Goal: Transaction & Acquisition: Obtain resource

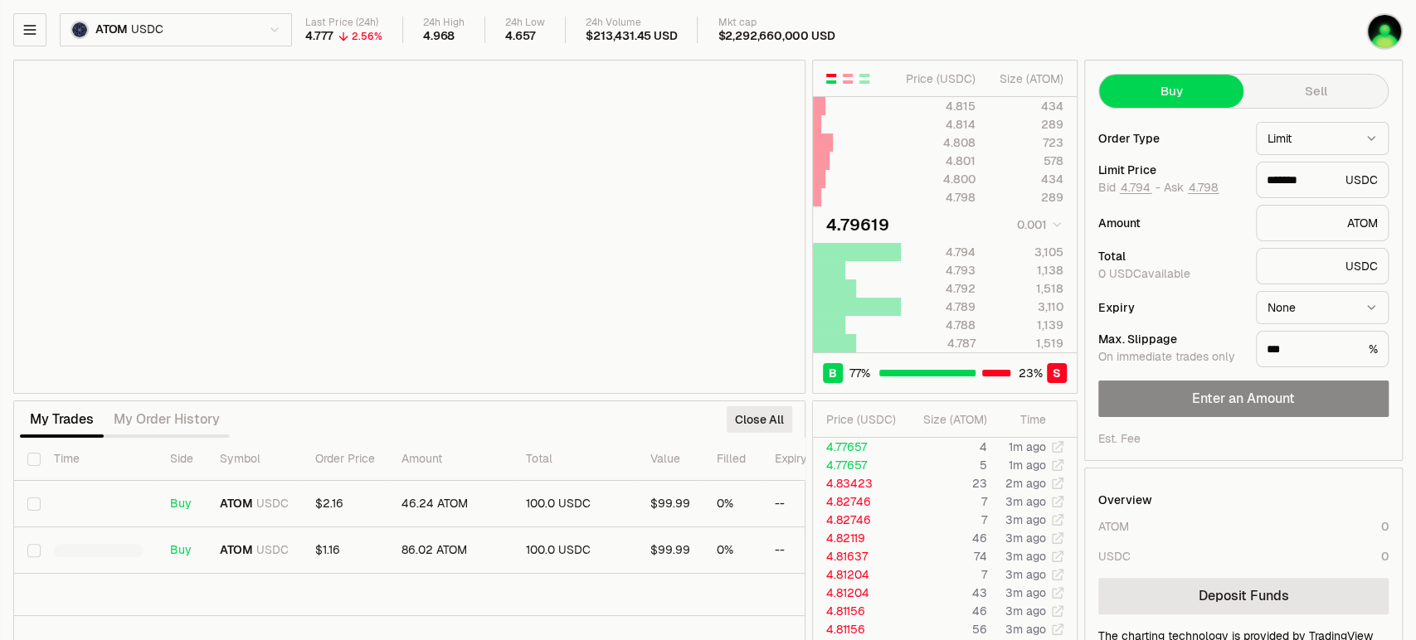
click at [766, 418] on button "Close All" at bounding box center [760, 419] width 66 height 27
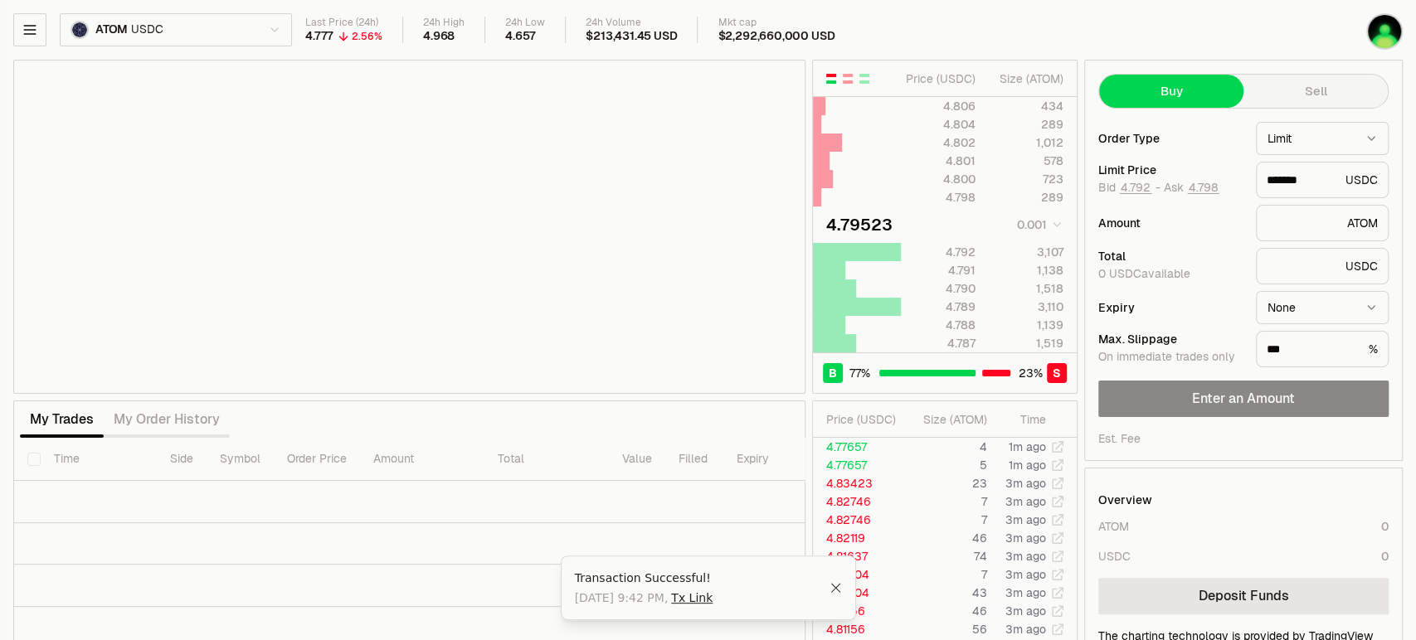
type input "*******"
click at [31, 31] on icon "button" at bounding box center [30, 30] width 17 height 17
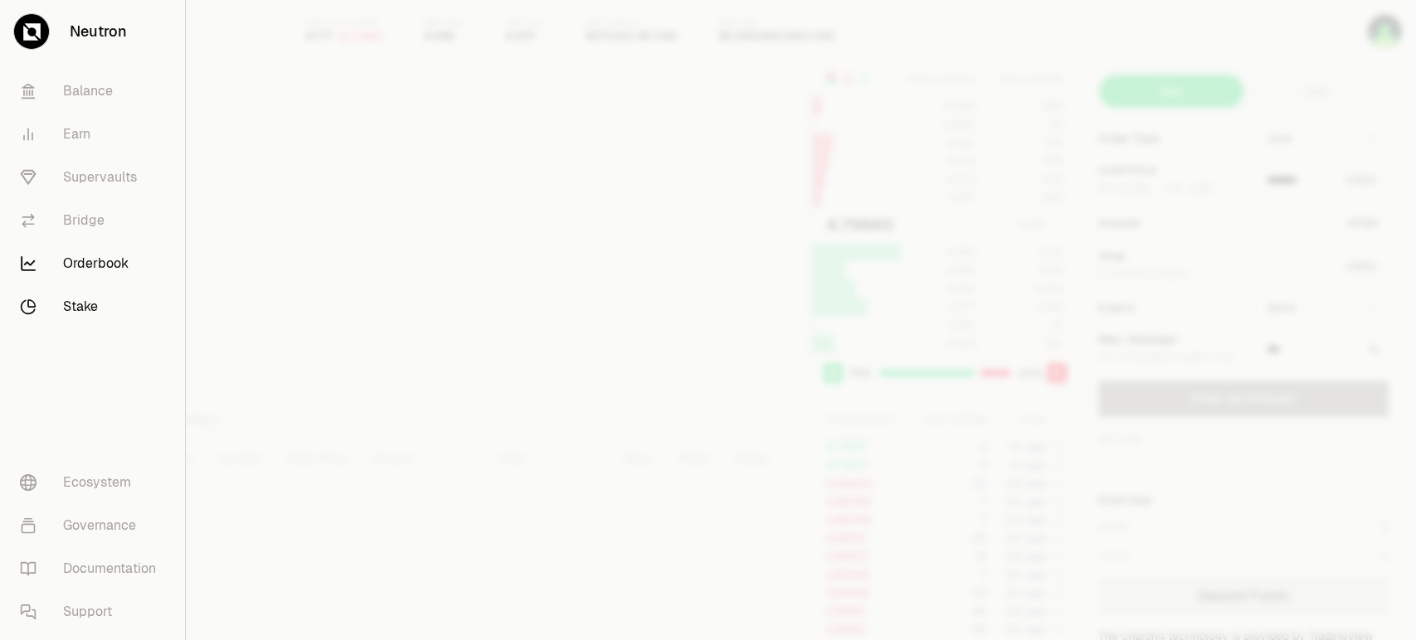
click at [95, 307] on link "Stake" at bounding box center [93, 306] width 172 height 43
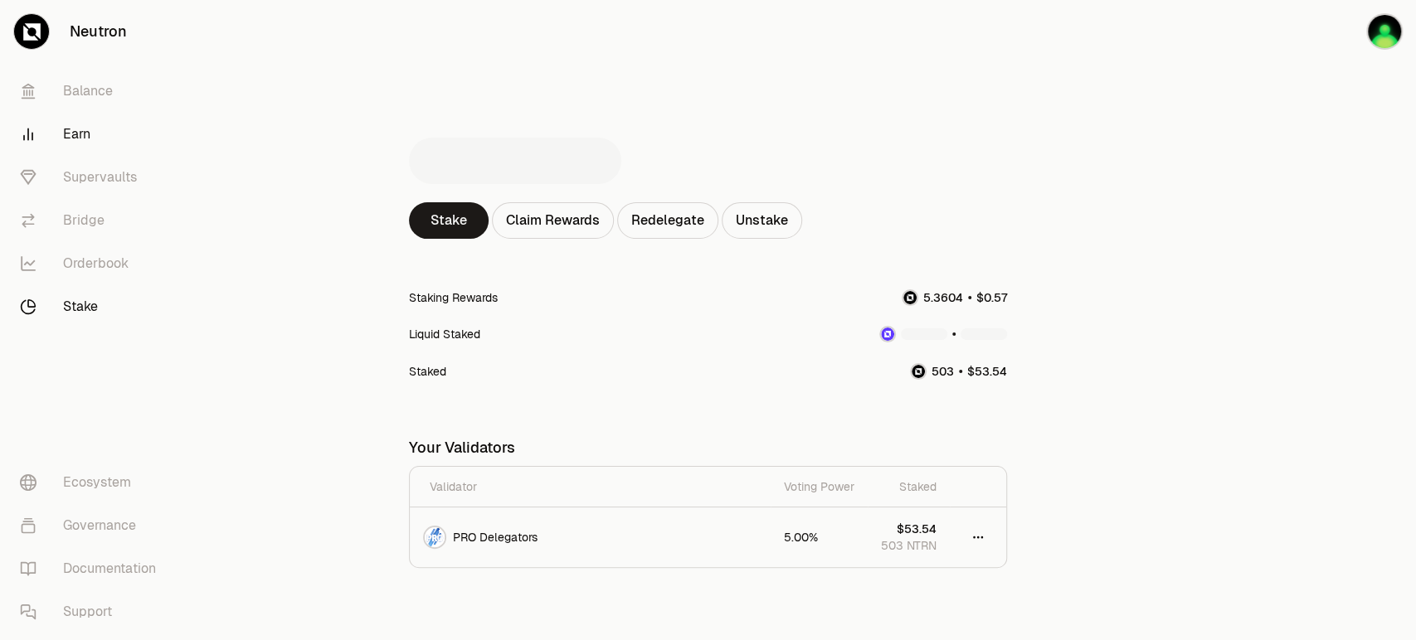
click at [93, 129] on link "Earn" at bounding box center [93, 134] width 173 height 43
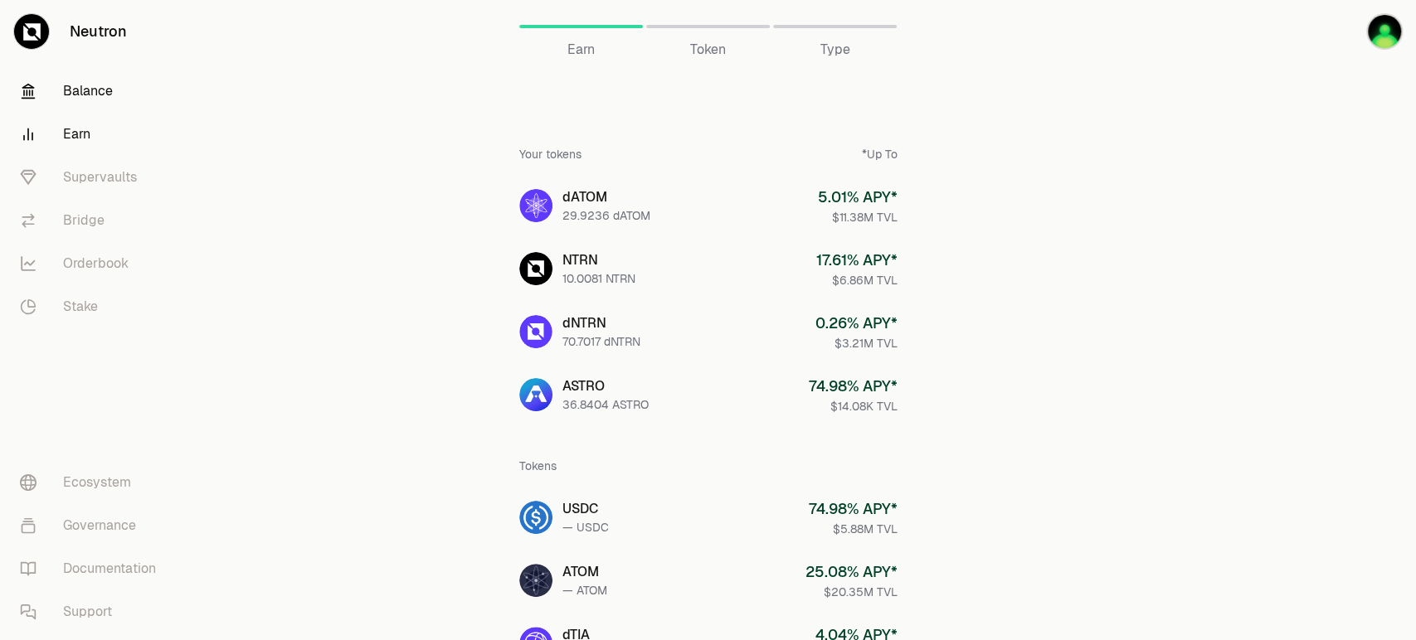
click at [88, 99] on link "Balance" at bounding box center [93, 91] width 173 height 43
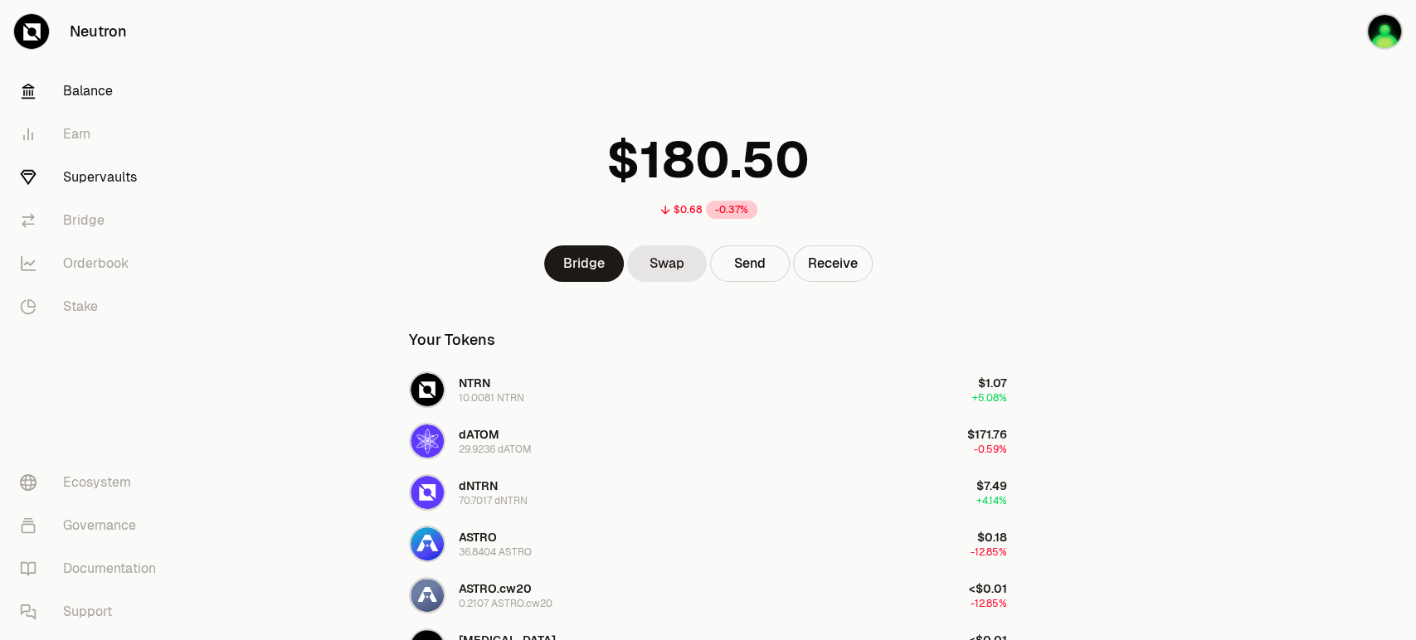
click at [78, 173] on link "Supervaults" at bounding box center [93, 177] width 173 height 43
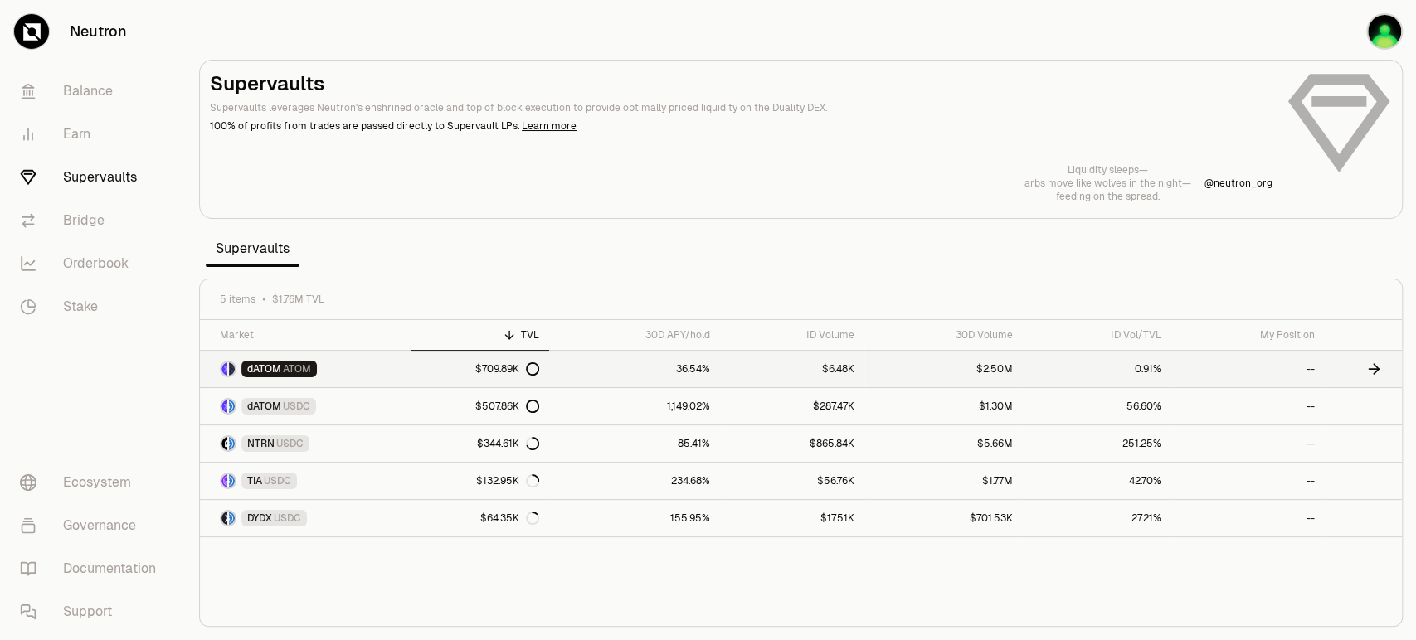
click at [531, 365] on icon at bounding box center [532, 368] width 13 height 13
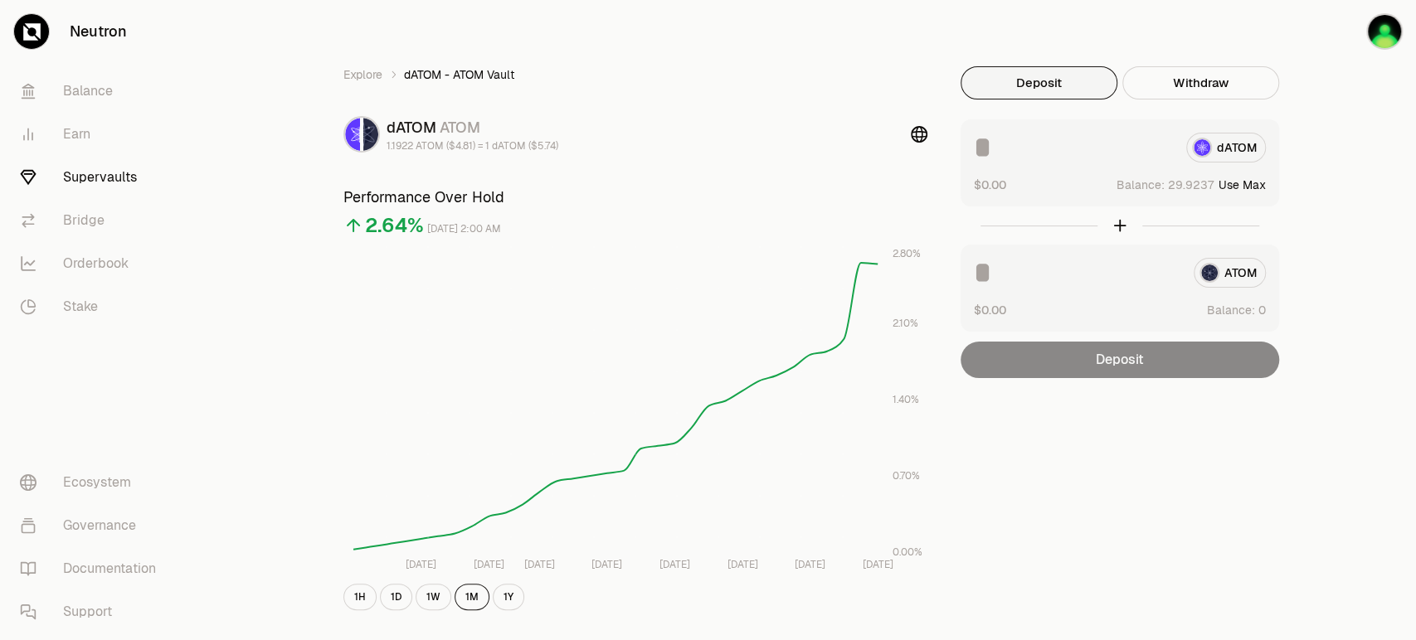
click at [1027, 156] on input at bounding box center [1073, 148] width 199 height 30
click at [499, 594] on button "1Y" at bounding box center [509, 597] width 32 height 27
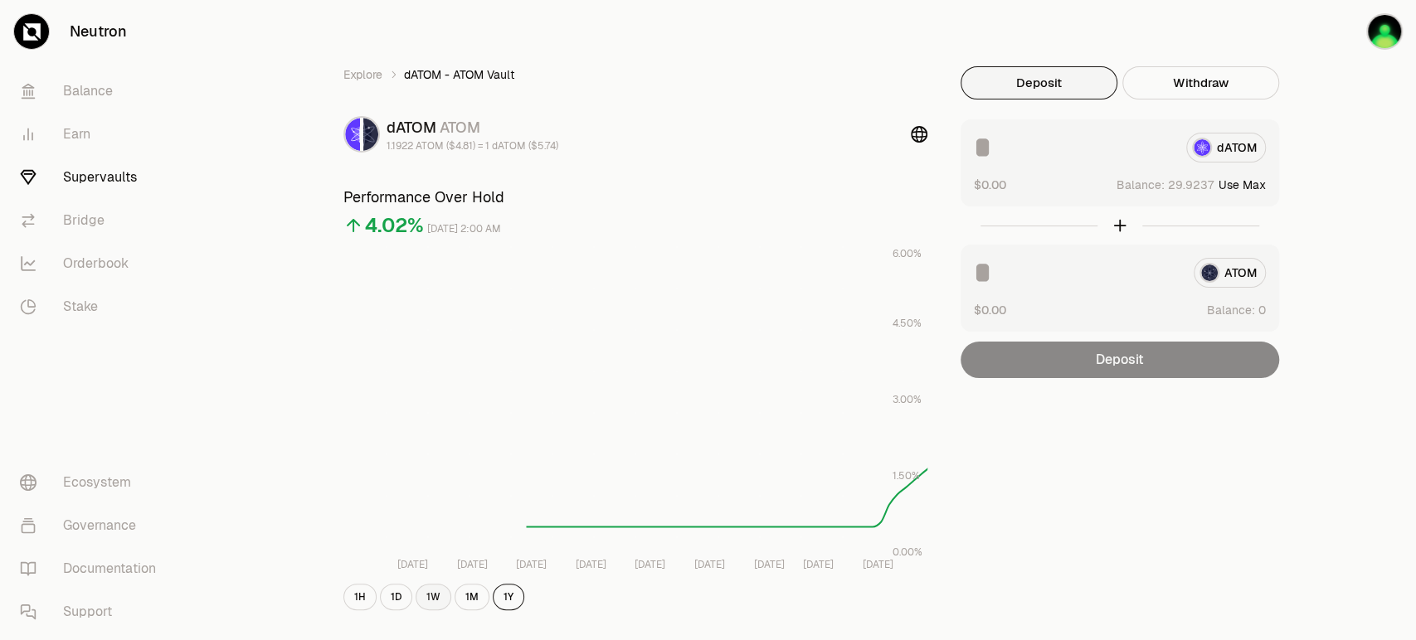
click at [440, 594] on button "1W" at bounding box center [434, 597] width 36 height 27
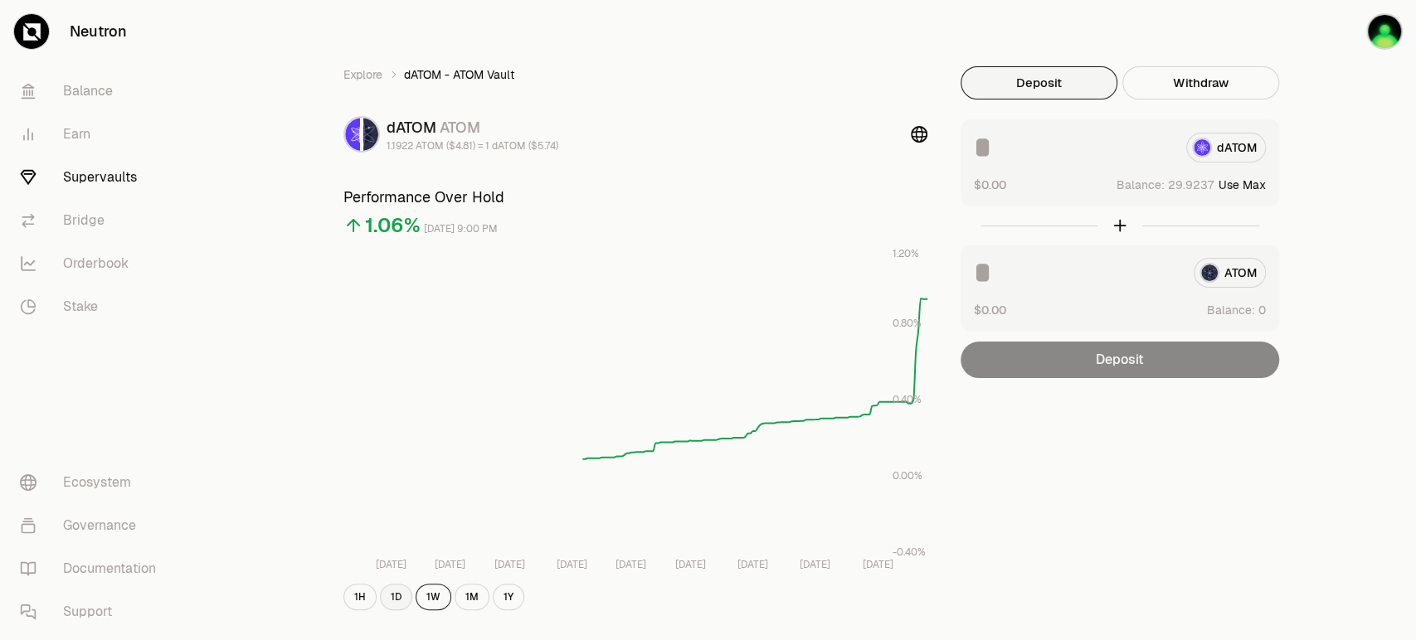
click at [391, 594] on button "1D" at bounding box center [396, 597] width 32 height 27
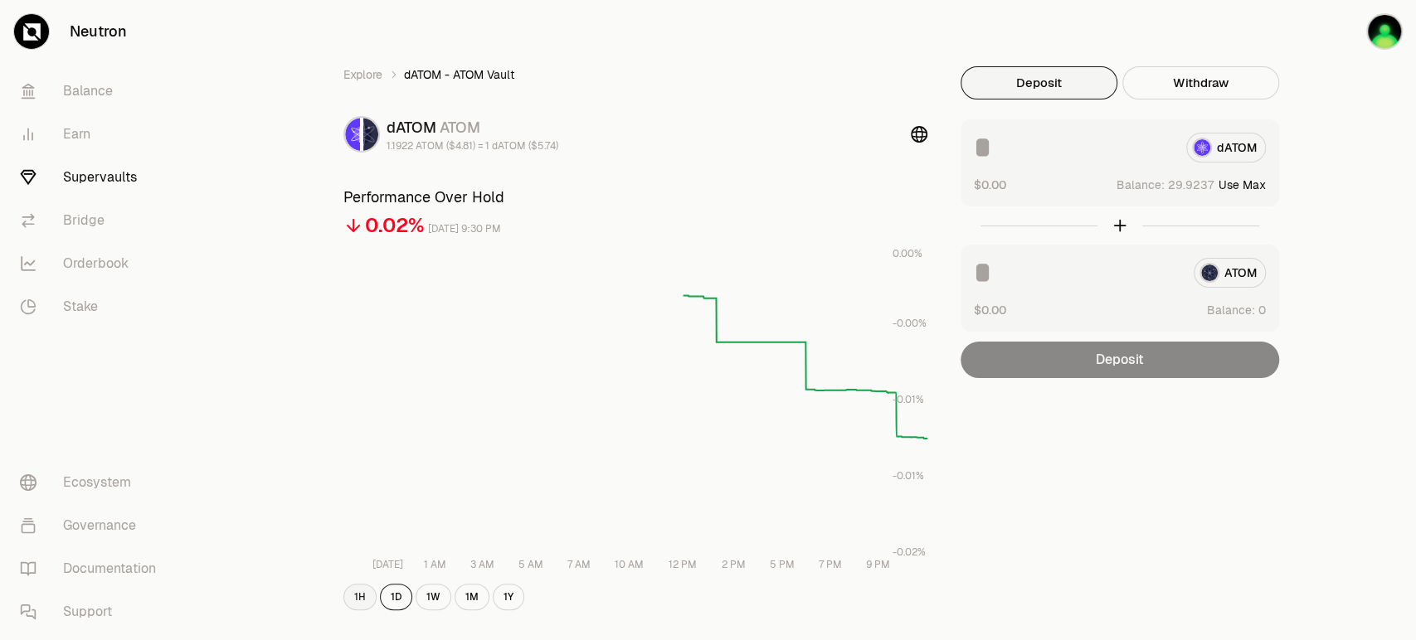
click at [365, 598] on button "1H" at bounding box center [359, 597] width 33 height 27
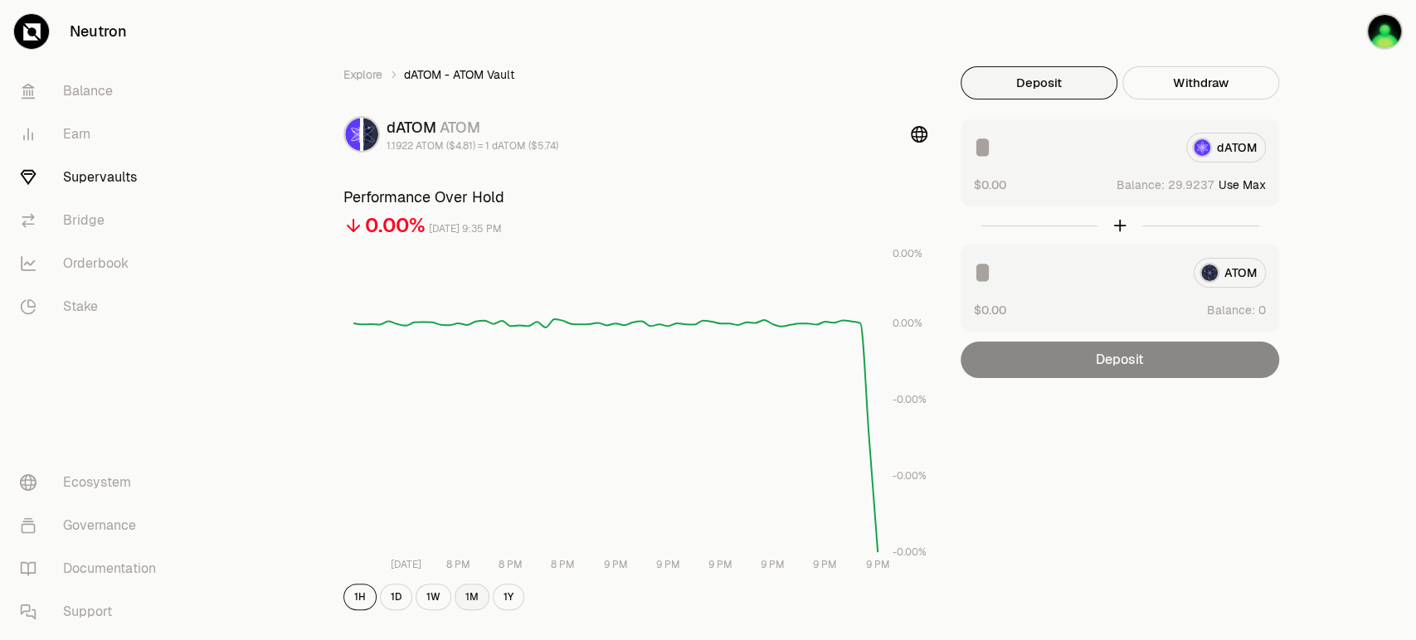
click at [467, 600] on button "1M" at bounding box center [472, 597] width 35 height 27
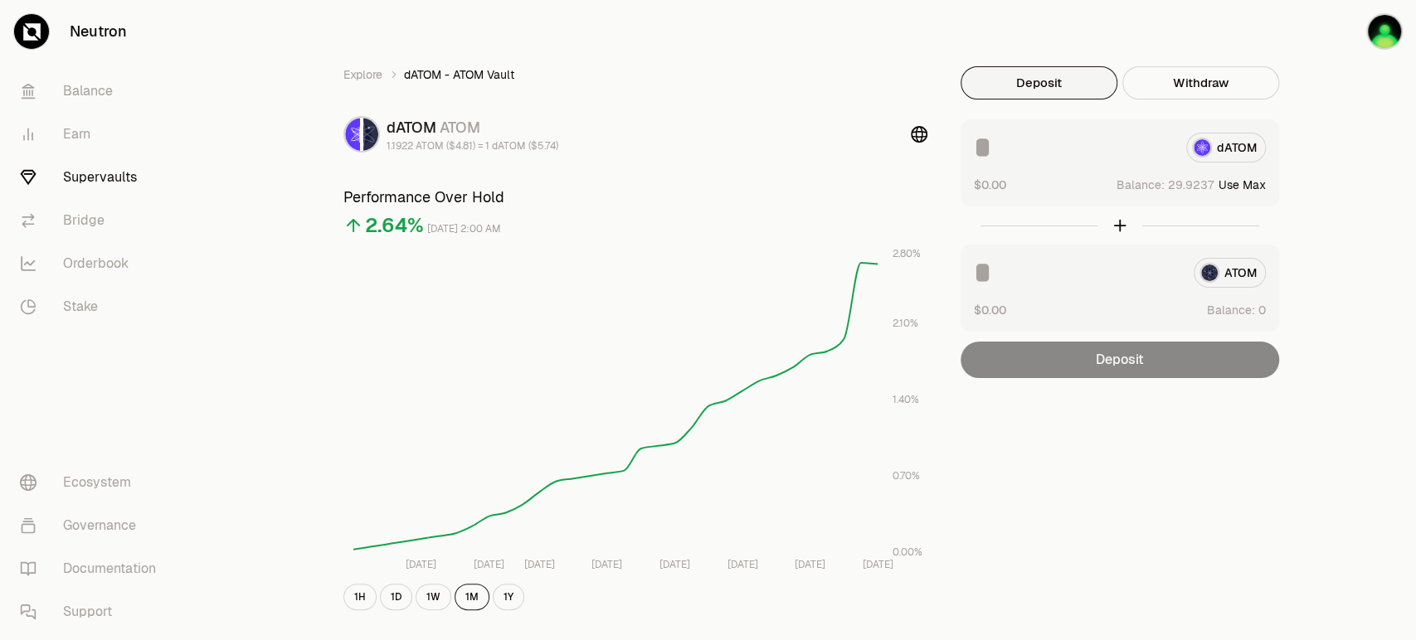
click at [1002, 145] on input at bounding box center [1073, 148] width 199 height 30
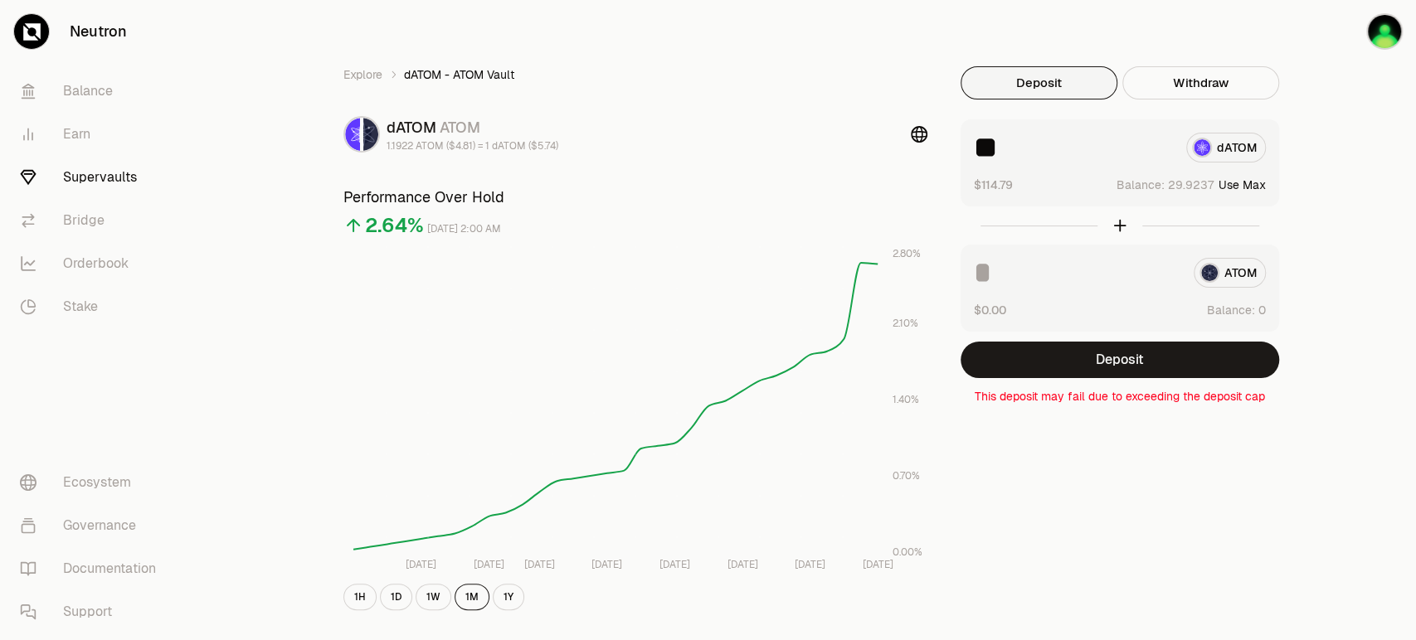
type input "**"
click at [85, 175] on link "Supervaults" at bounding box center [93, 177] width 173 height 43
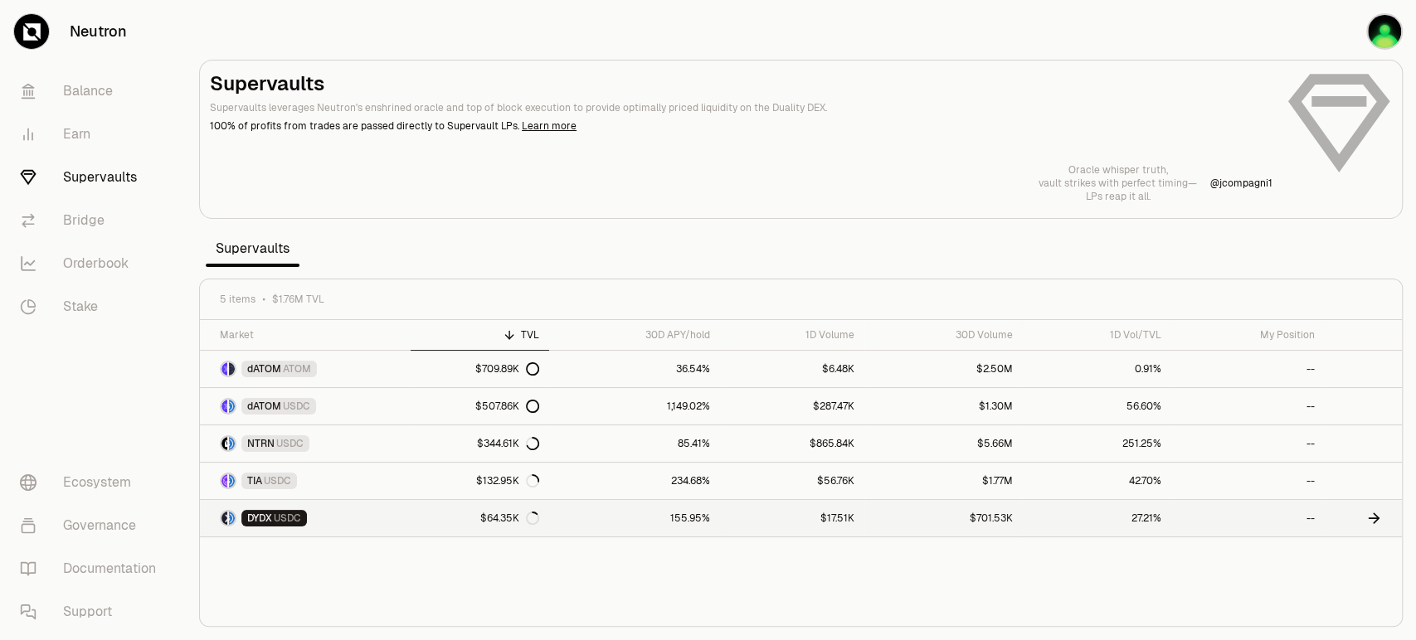
click at [510, 516] on div "$64.35K" at bounding box center [509, 518] width 59 height 13
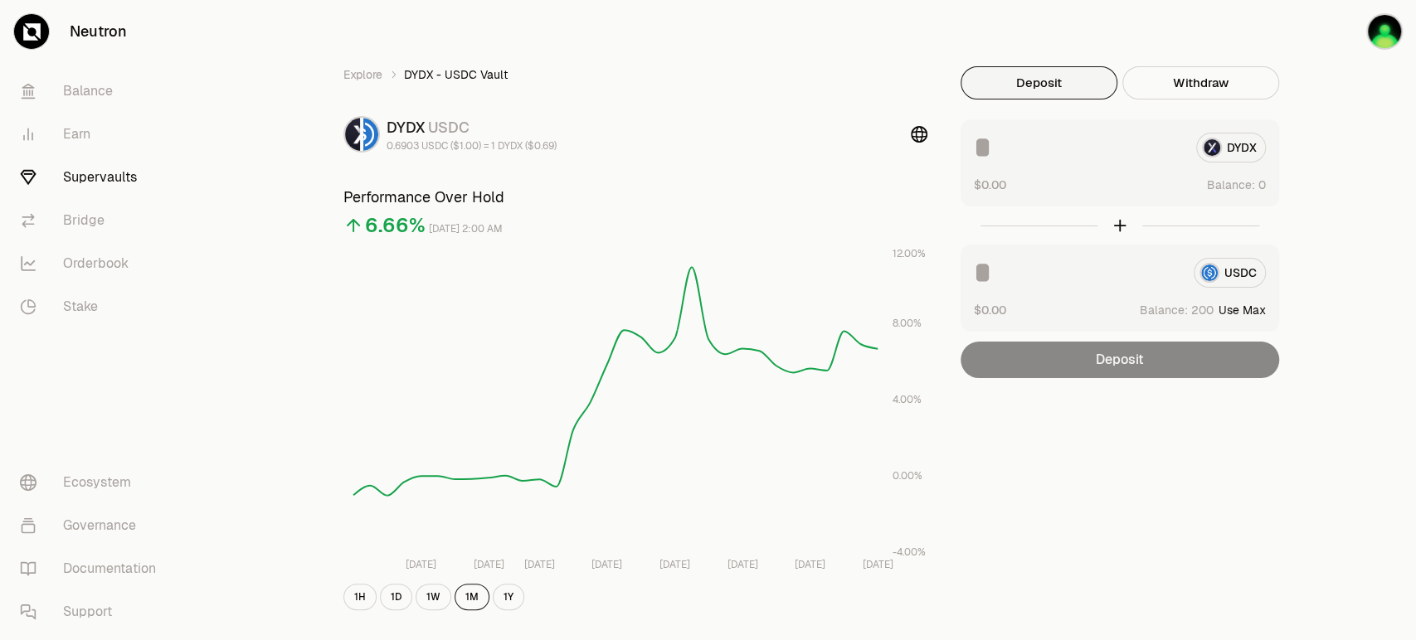
click at [55, 178] on link "Supervaults" at bounding box center [93, 177] width 173 height 43
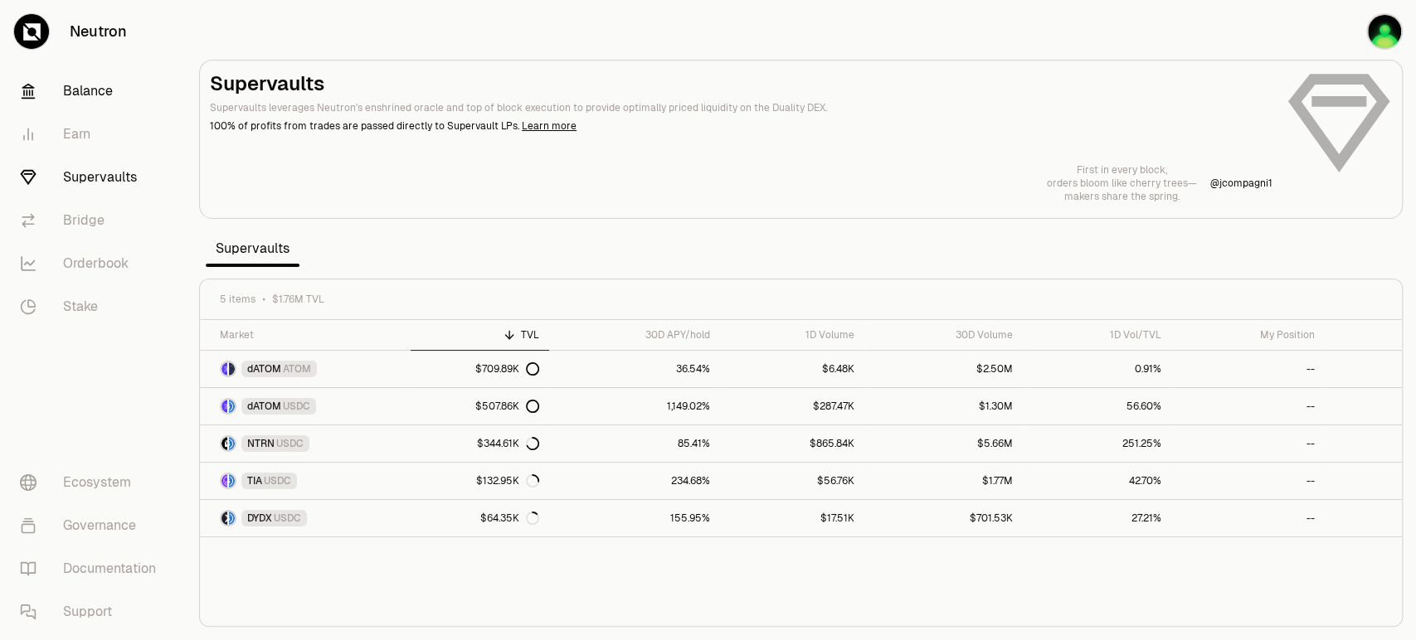
click at [110, 84] on link "Balance" at bounding box center [93, 91] width 173 height 43
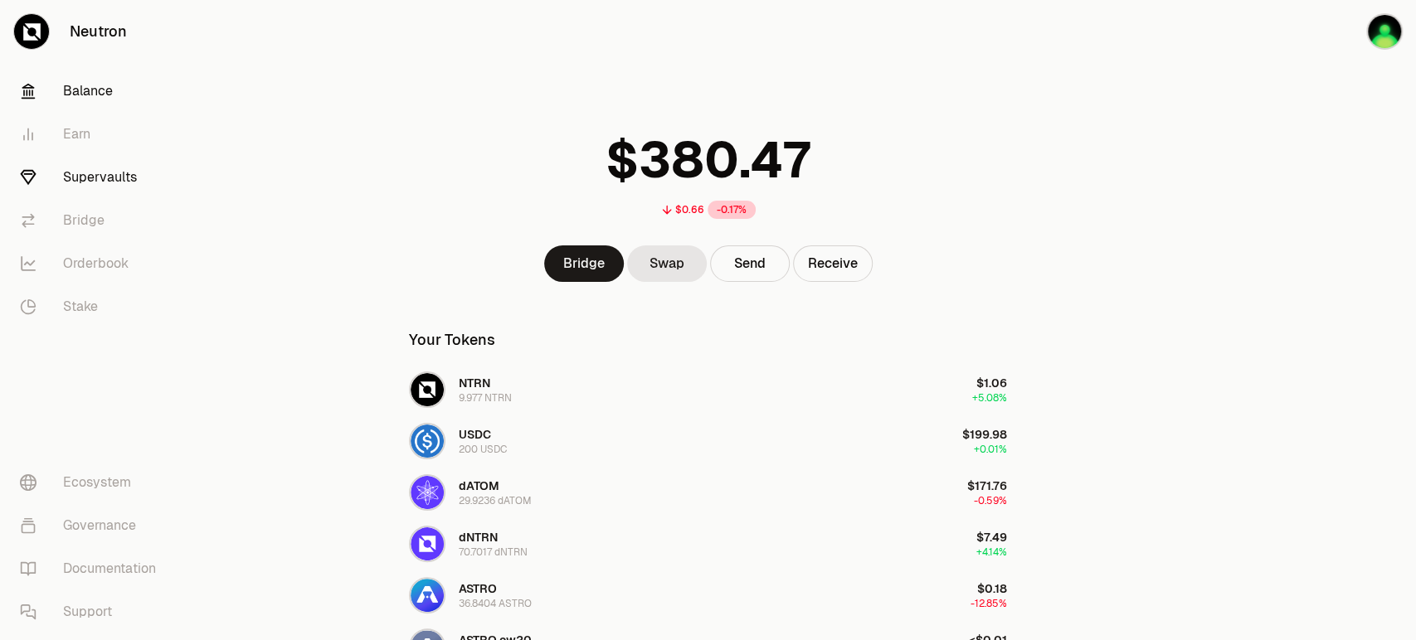
click at [62, 168] on link "Supervaults" at bounding box center [93, 177] width 173 height 43
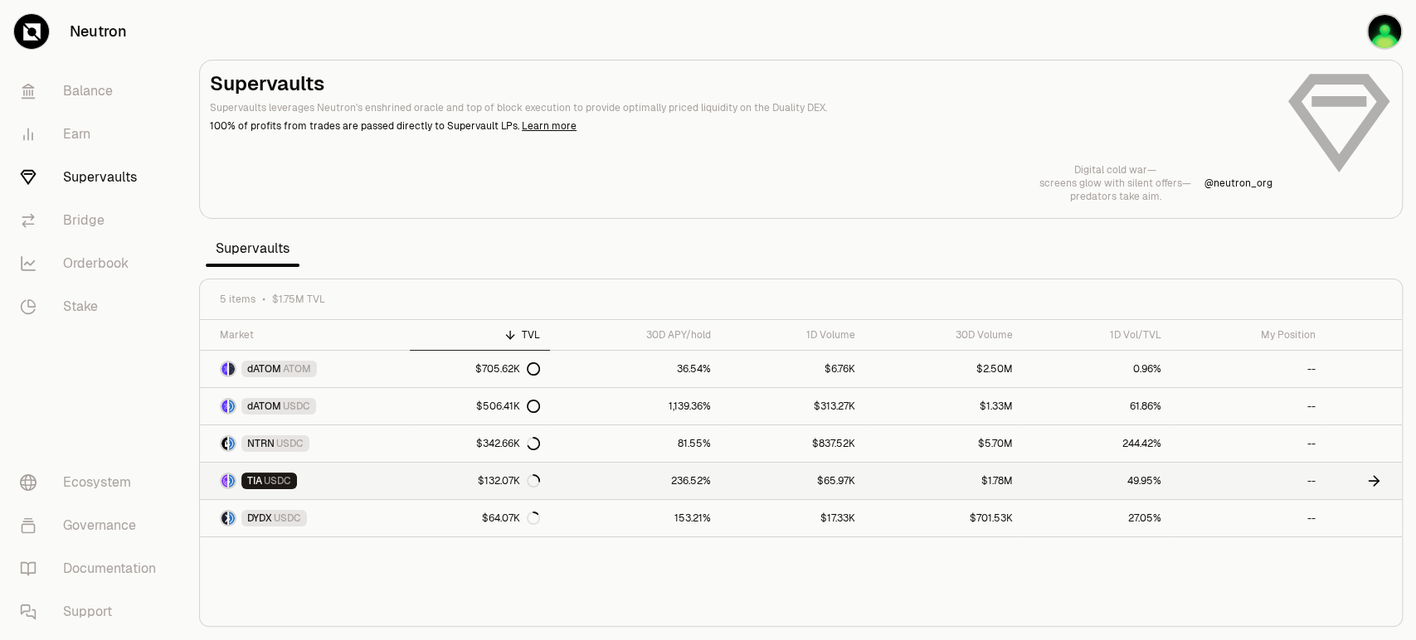
click at [291, 478] on div "TIA USDC" at bounding box center [269, 481] width 56 height 17
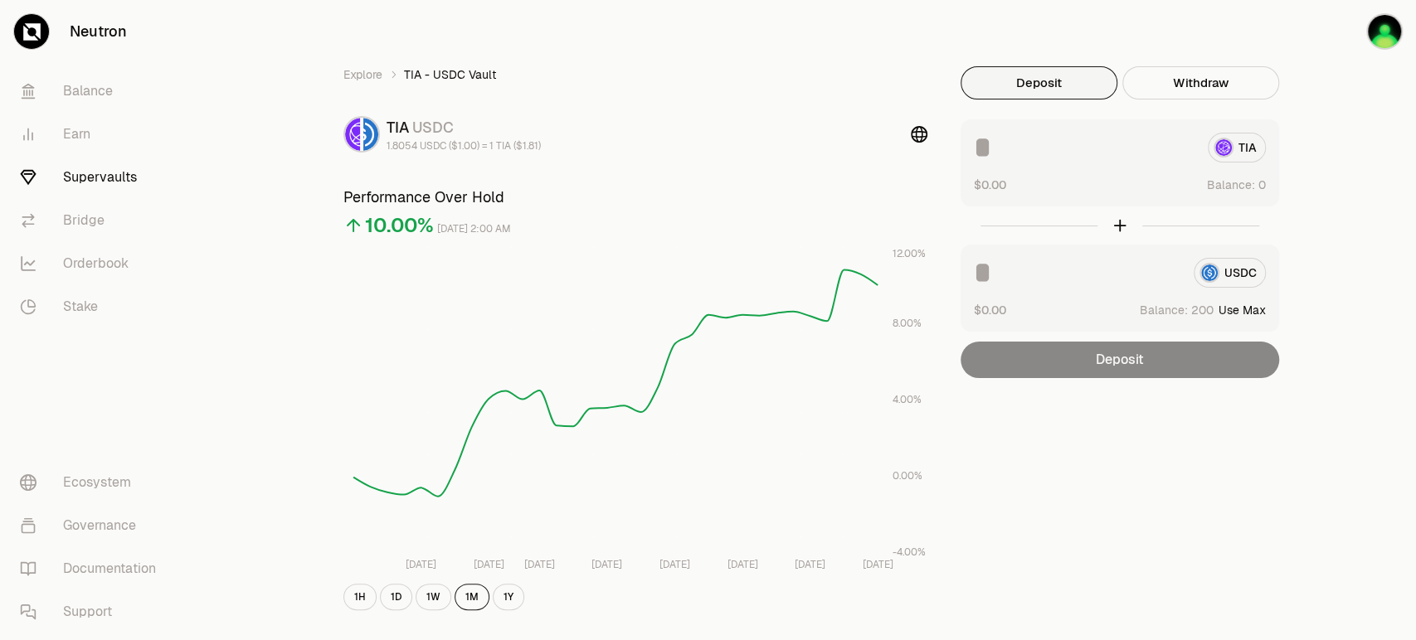
click at [1241, 305] on button "Use Max" at bounding box center [1242, 310] width 47 height 17
type input "***"
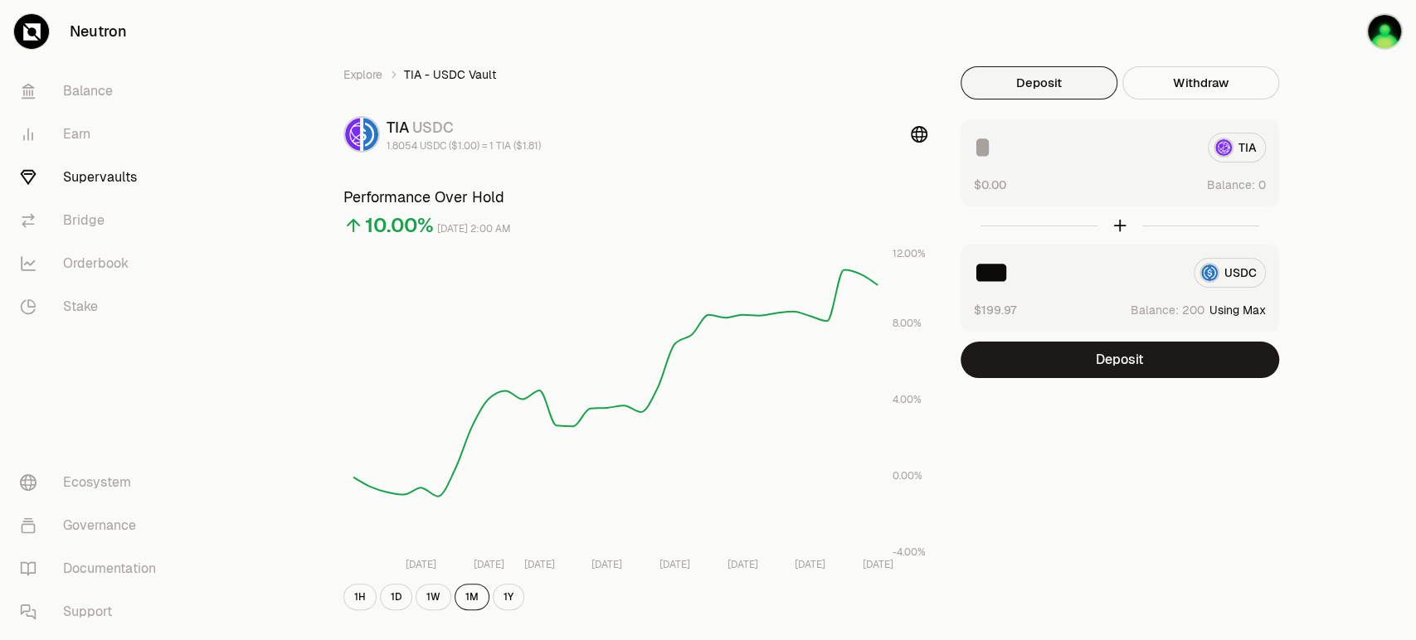
click at [80, 179] on link "Supervaults" at bounding box center [93, 177] width 173 height 43
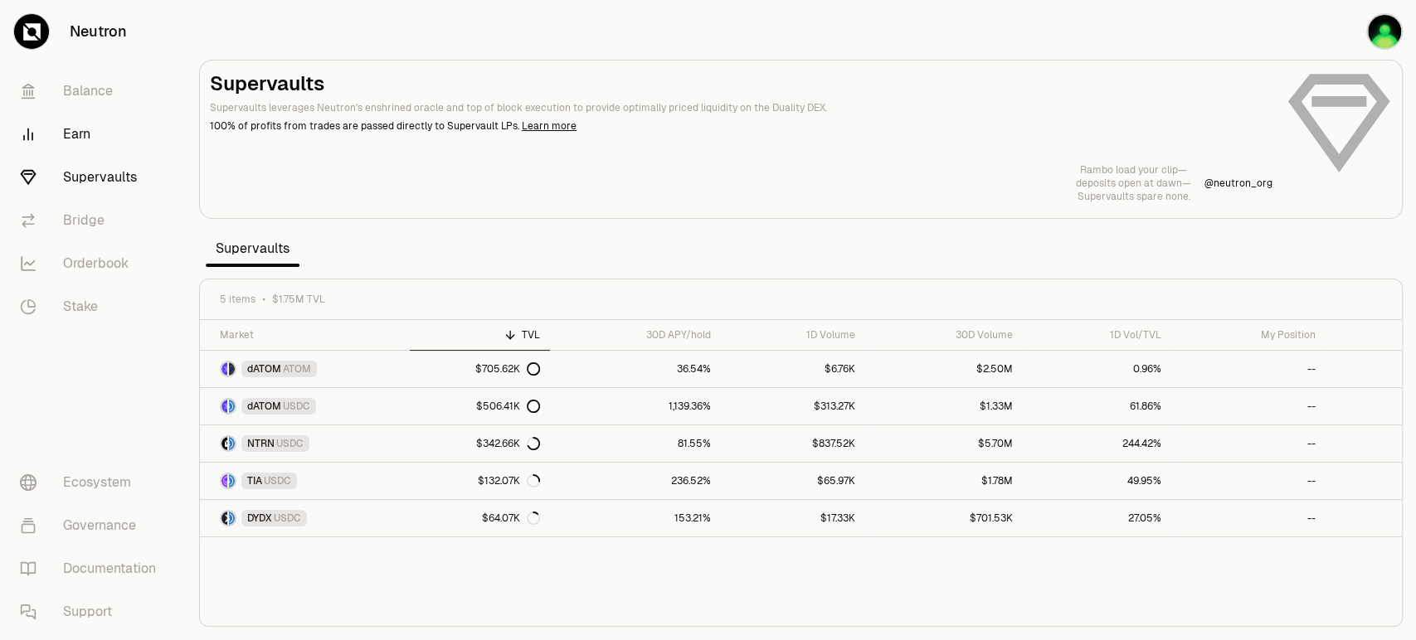
click at [80, 127] on link "Earn" at bounding box center [93, 134] width 173 height 43
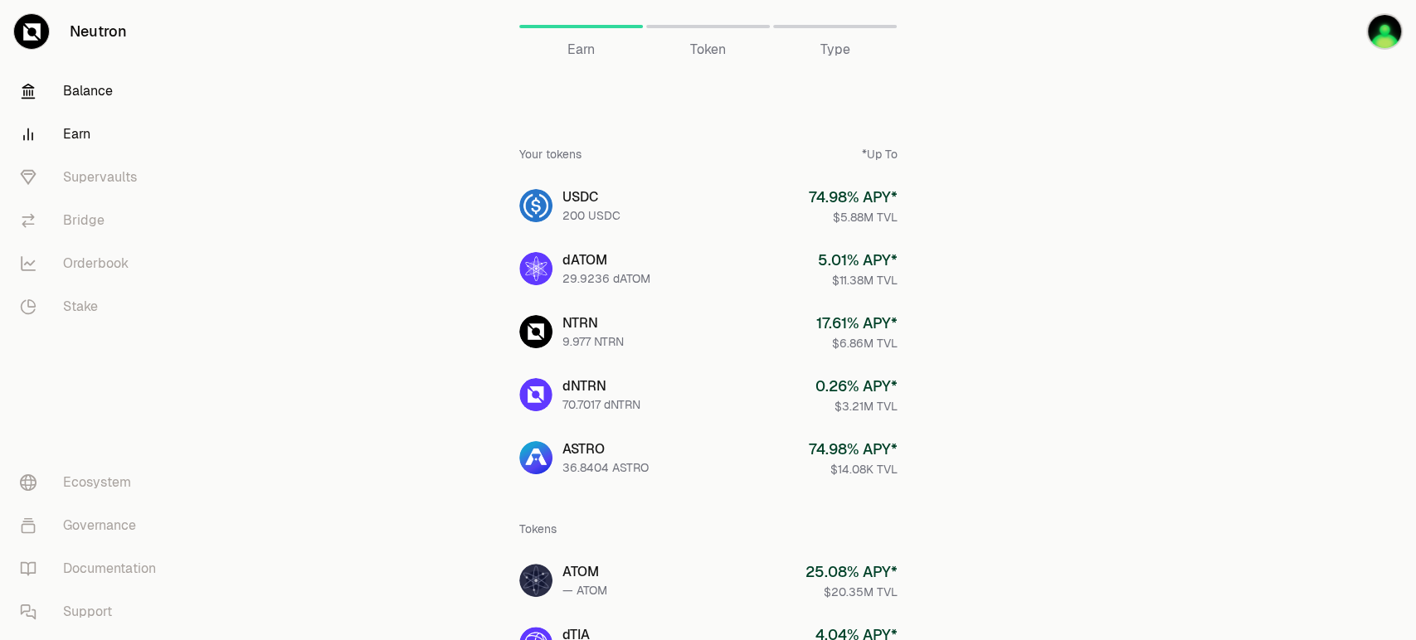
click at [80, 87] on link "Balance" at bounding box center [93, 91] width 173 height 43
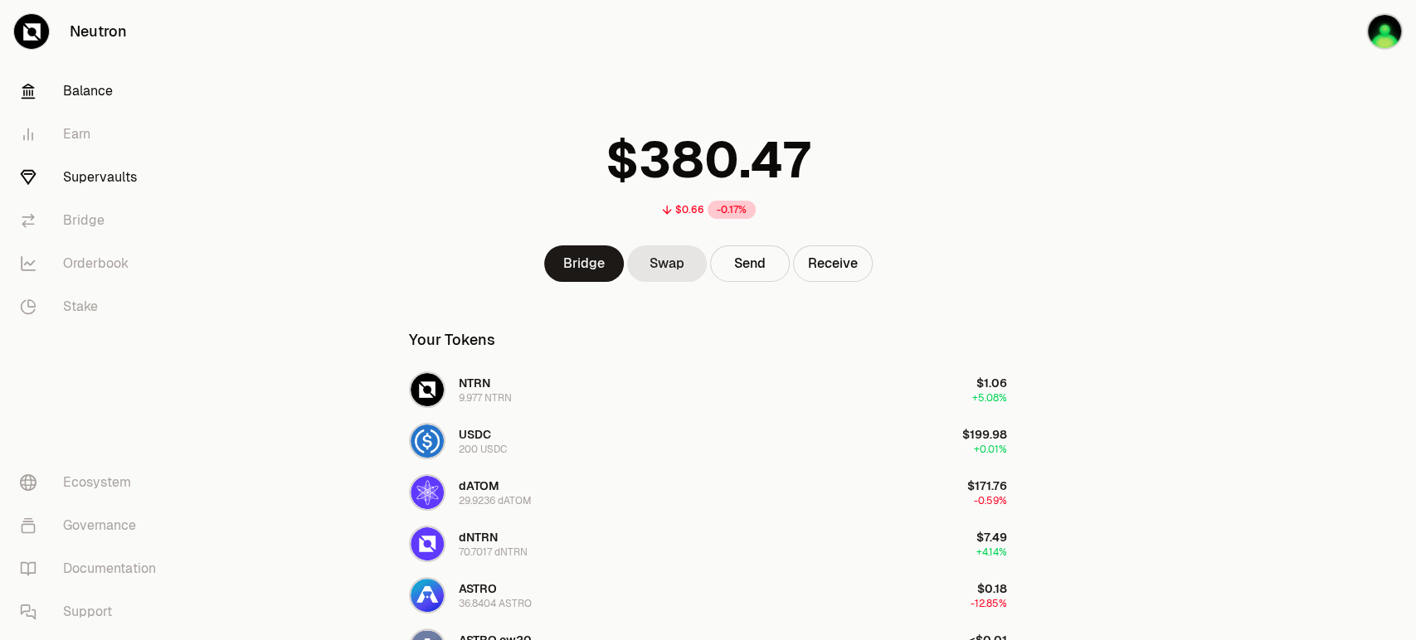
click at [102, 178] on link "Supervaults" at bounding box center [93, 177] width 173 height 43
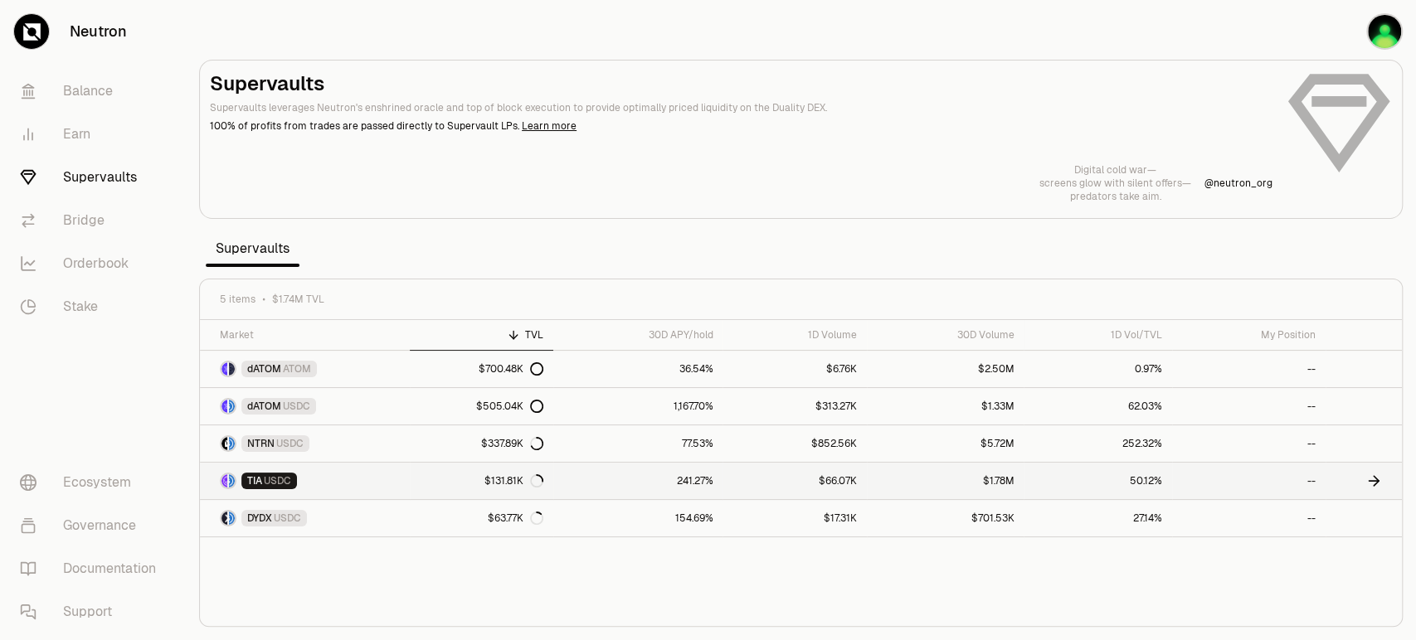
click at [597, 482] on link "241.27%" at bounding box center [638, 481] width 170 height 36
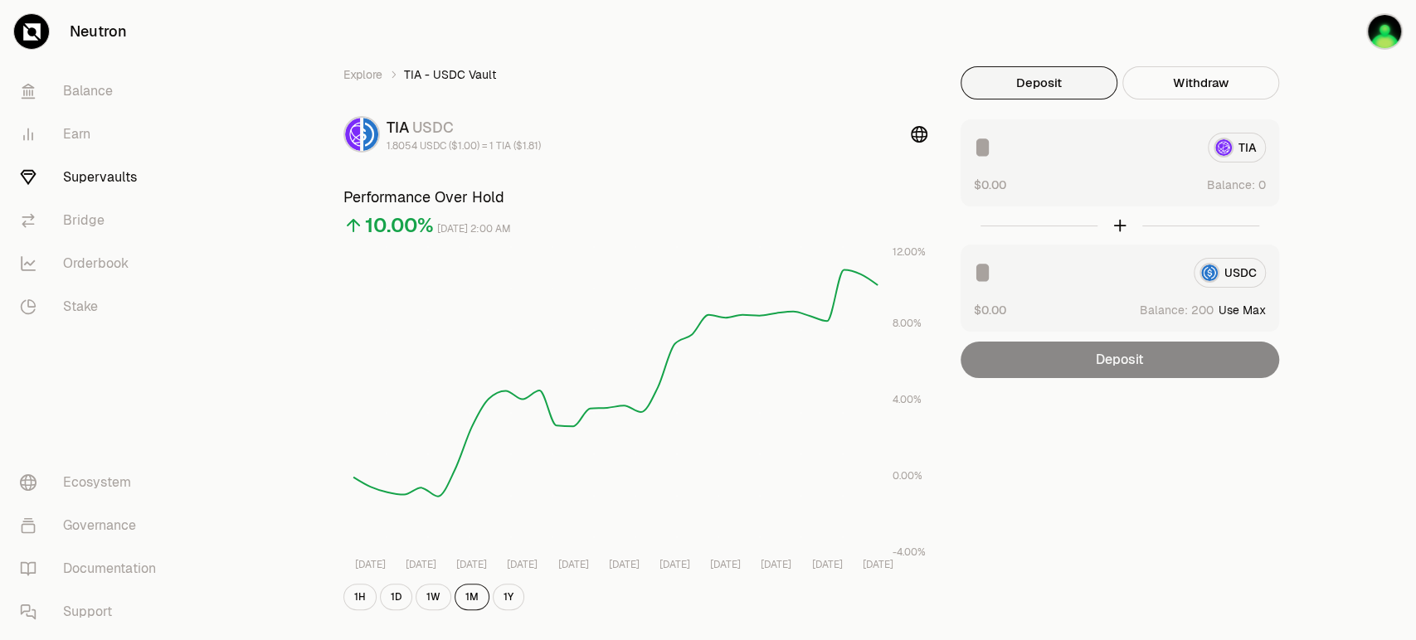
click at [1224, 275] on div "USDC" at bounding box center [1120, 273] width 292 height 30
click at [1233, 306] on button "Use Max" at bounding box center [1242, 310] width 47 height 17
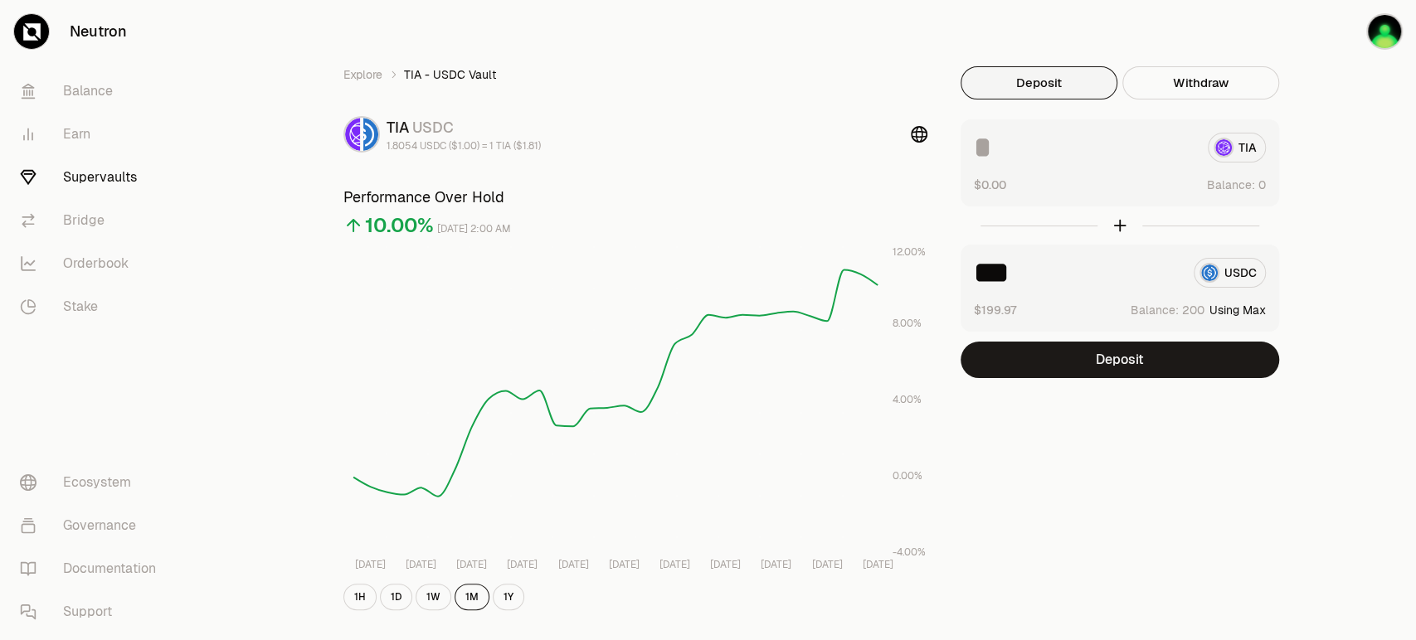
type input "***"
click at [1253, 309] on button "Using Max" at bounding box center [1237, 310] width 56 height 17
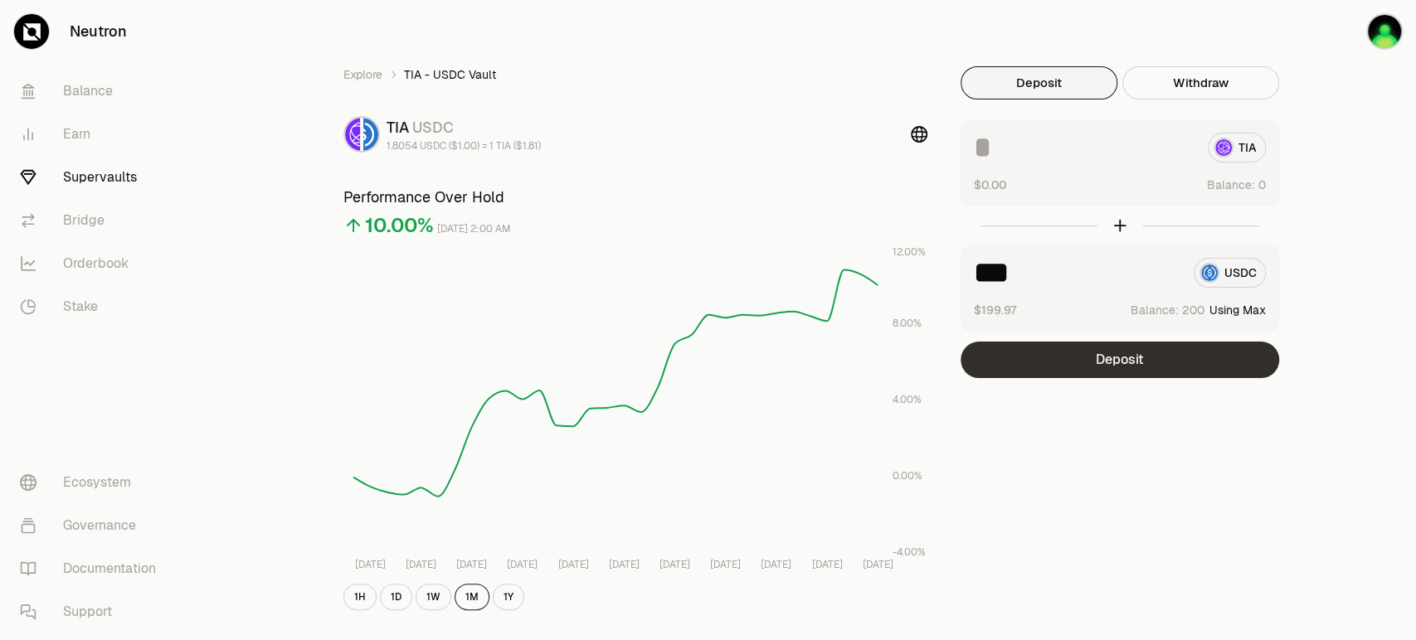
click at [1107, 367] on button "Deposit" at bounding box center [1120, 360] width 319 height 36
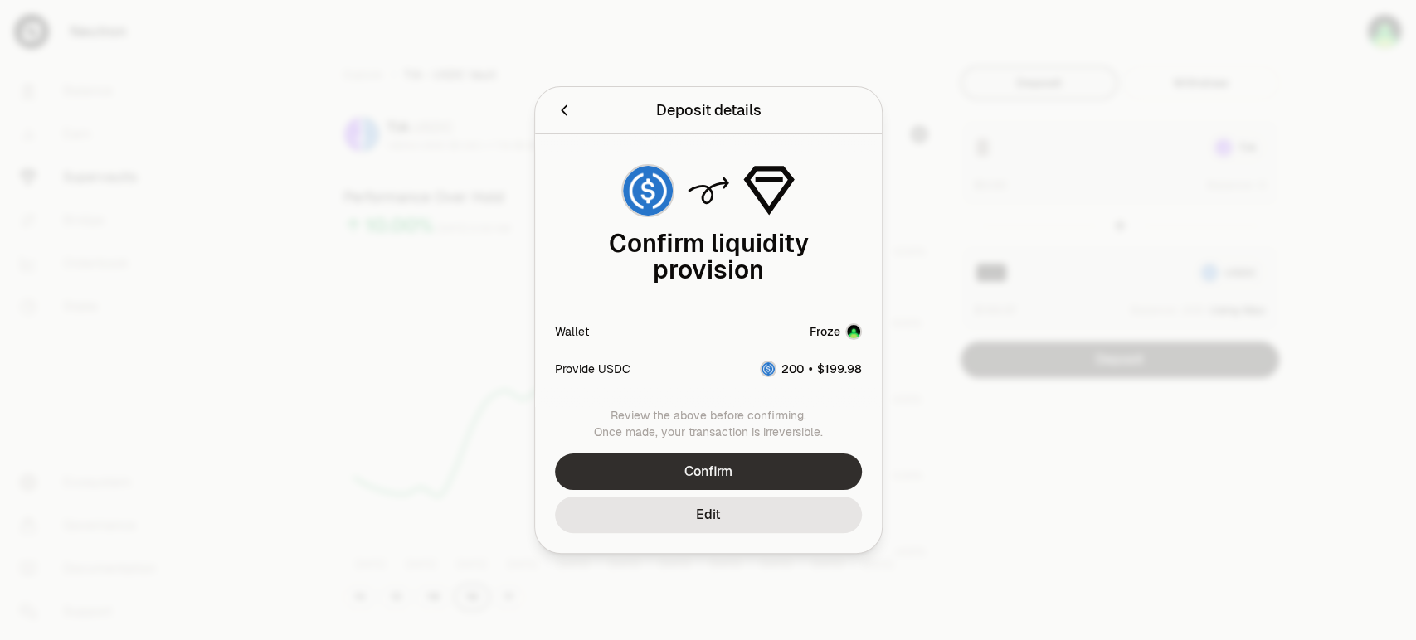
click at [695, 472] on button "Confirm" at bounding box center [708, 472] width 307 height 36
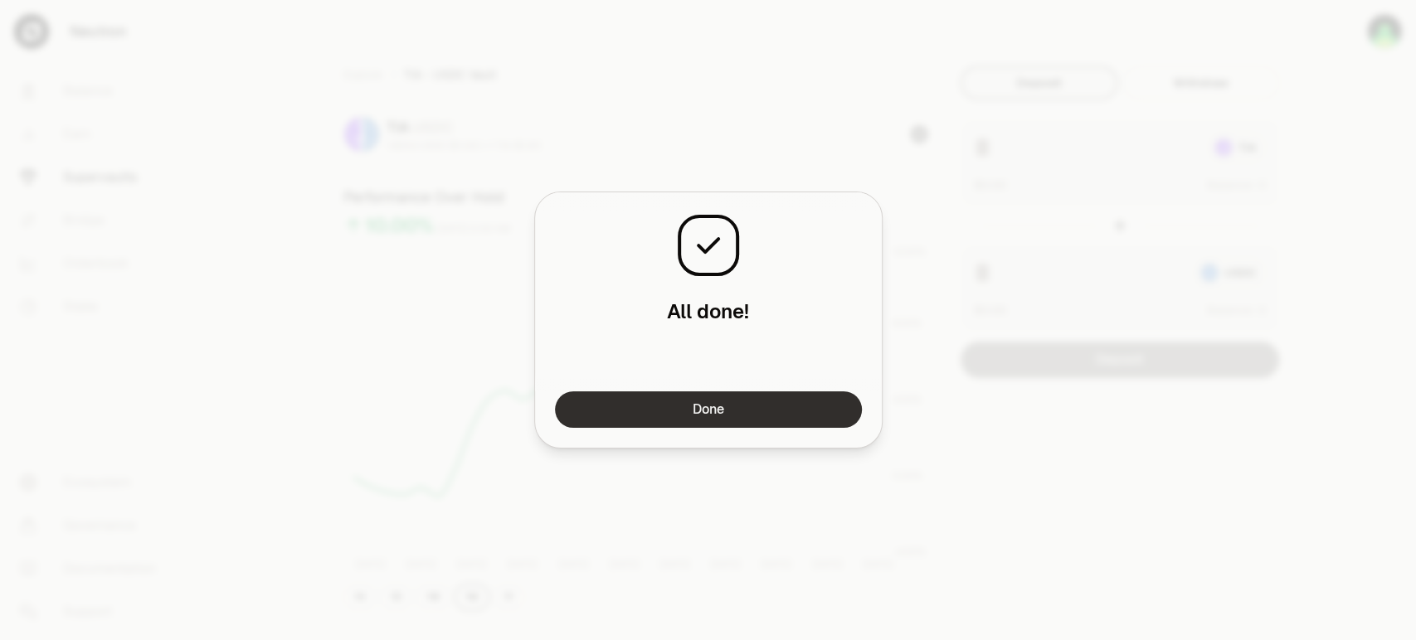
click at [688, 402] on button "Done" at bounding box center [708, 410] width 307 height 36
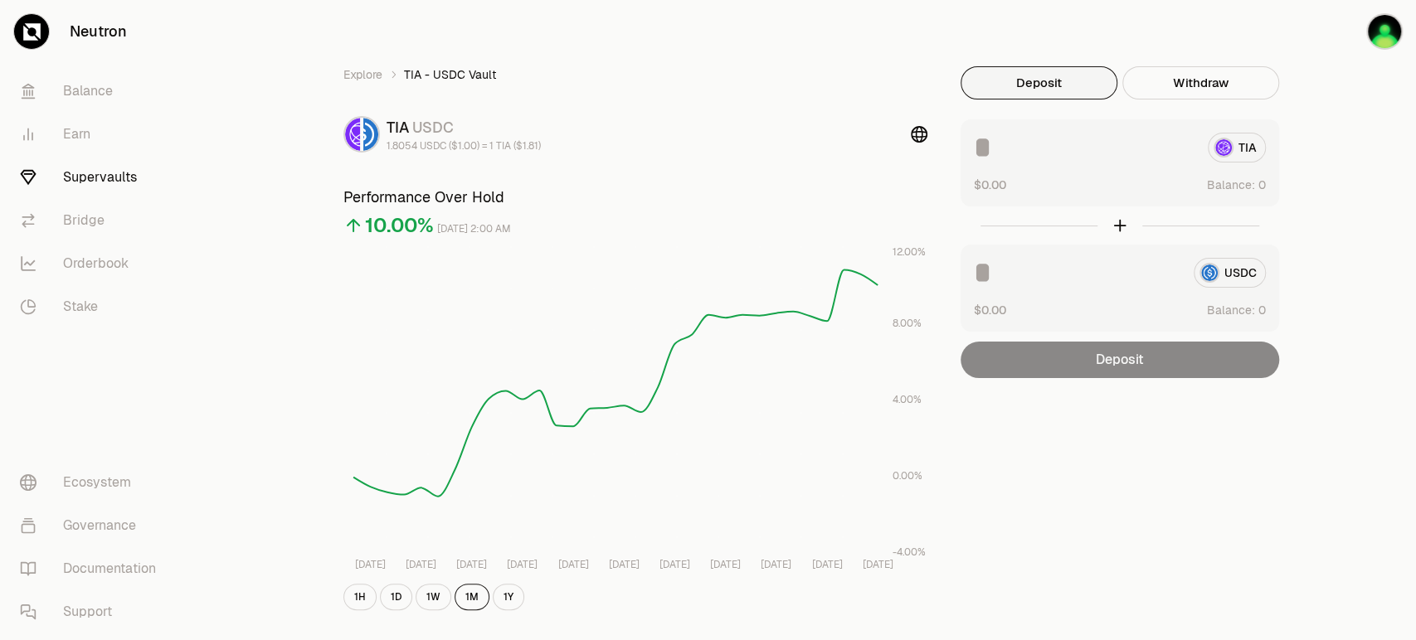
click at [100, 174] on link "Supervaults" at bounding box center [93, 177] width 173 height 43
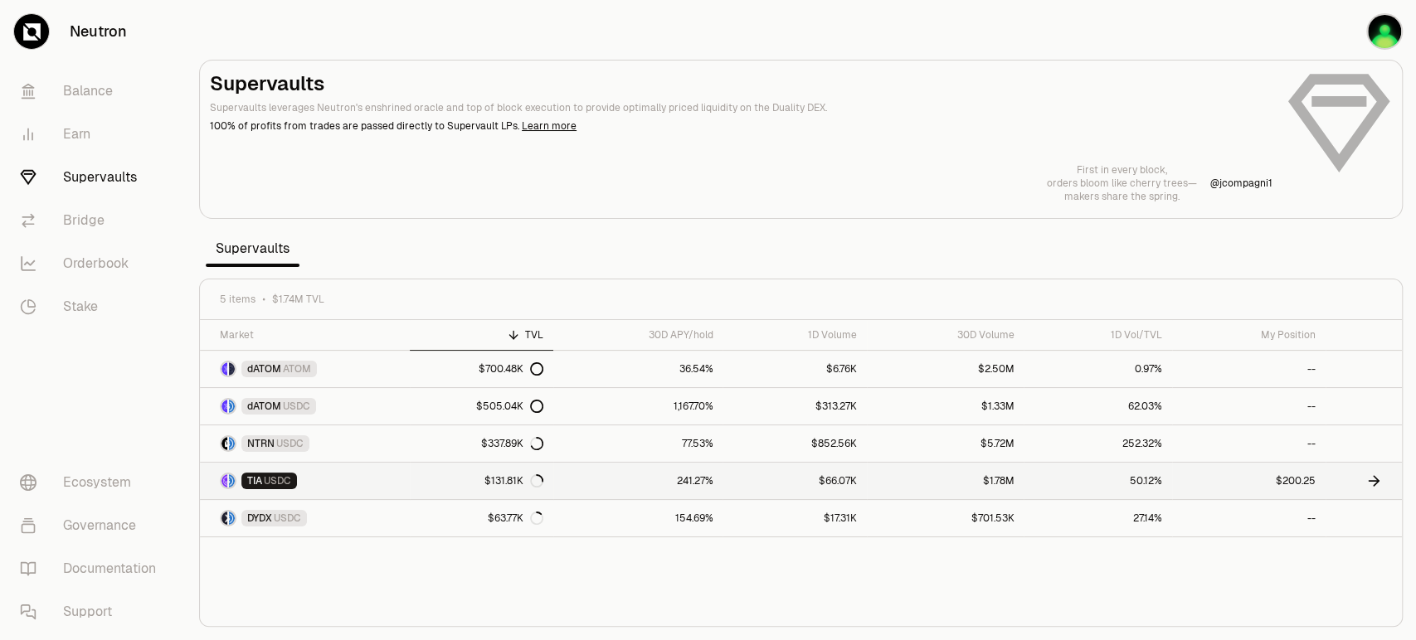
click at [538, 482] on icon at bounding box center [536, 480] width 13 height 13
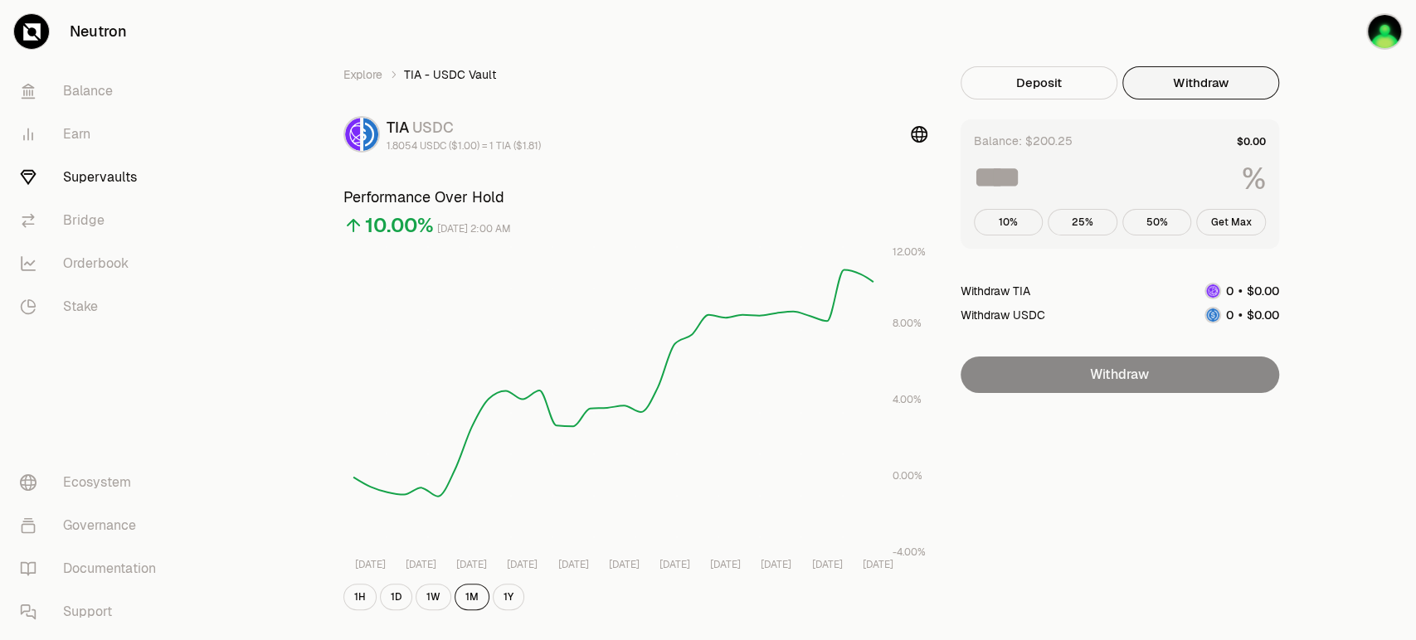
click at [1217, 86] on button "Withdraw" at bounding box center [1200, 82] width 157 height 33
click at [1234, 225] on button "Get Max" at bounding box center [1231, 222] width 70 height 27
type input "***"
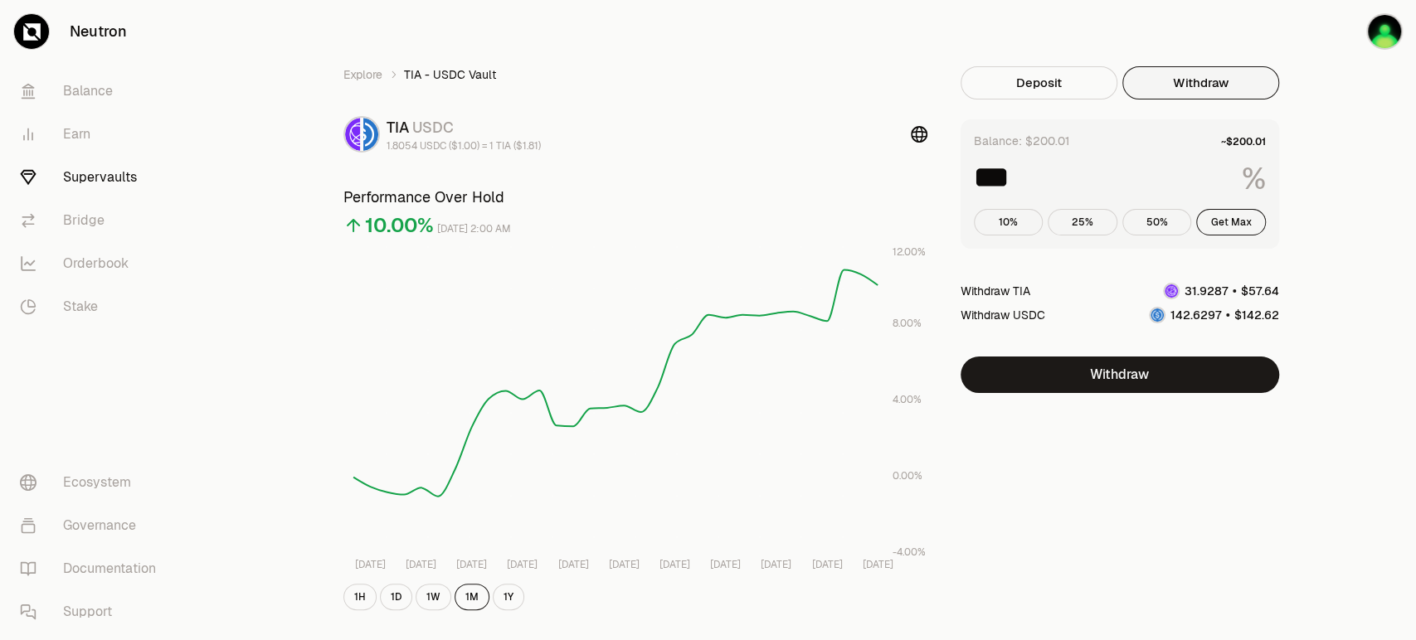
click at [81, 167] on link "Supervaults" at bounding box center [93, 177] width 173 height 43
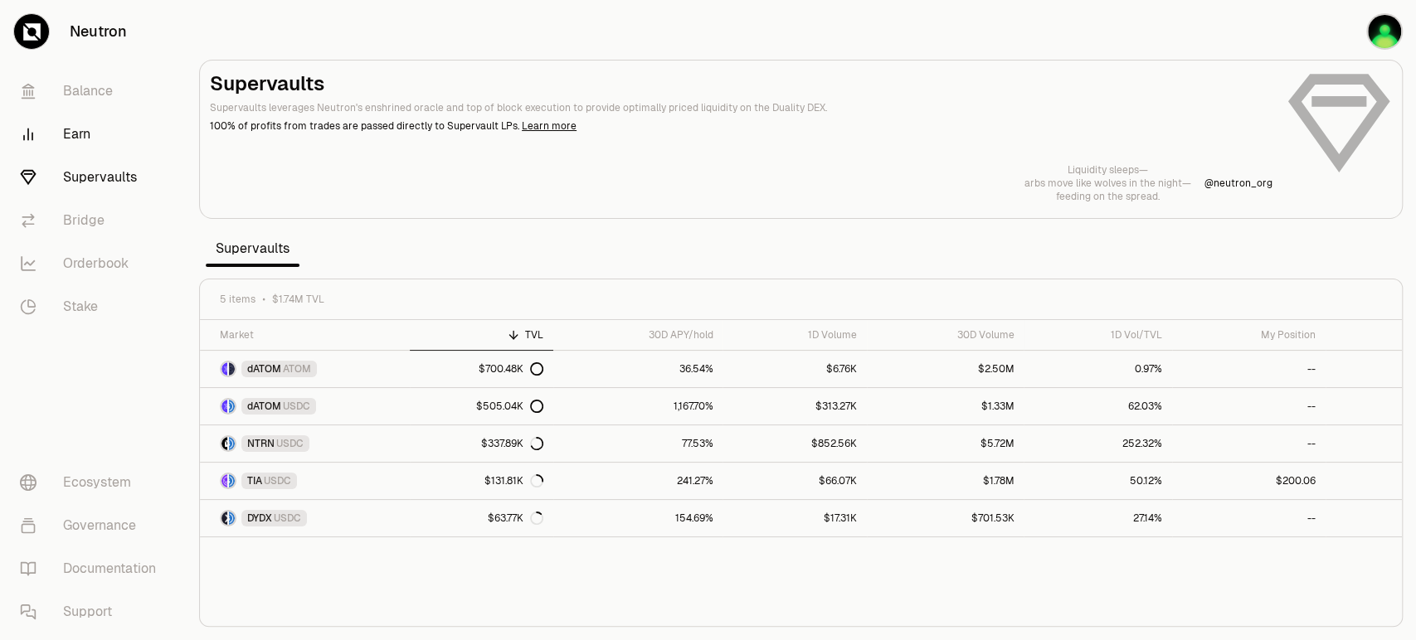
click at [66, 129] on link "Earn" at bounding box center [93, 134] width 173 height 43
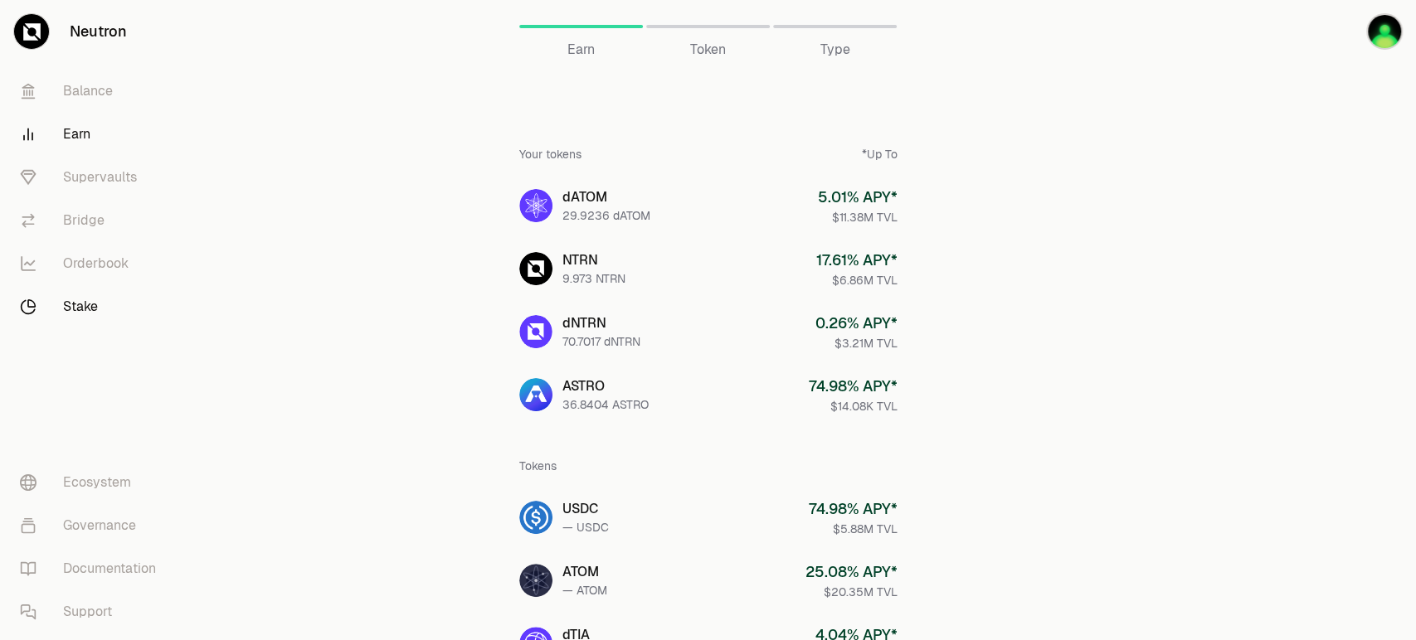
click at [66, 304] on link "Stake" at bounding box center [93, 306] width 173 height 43
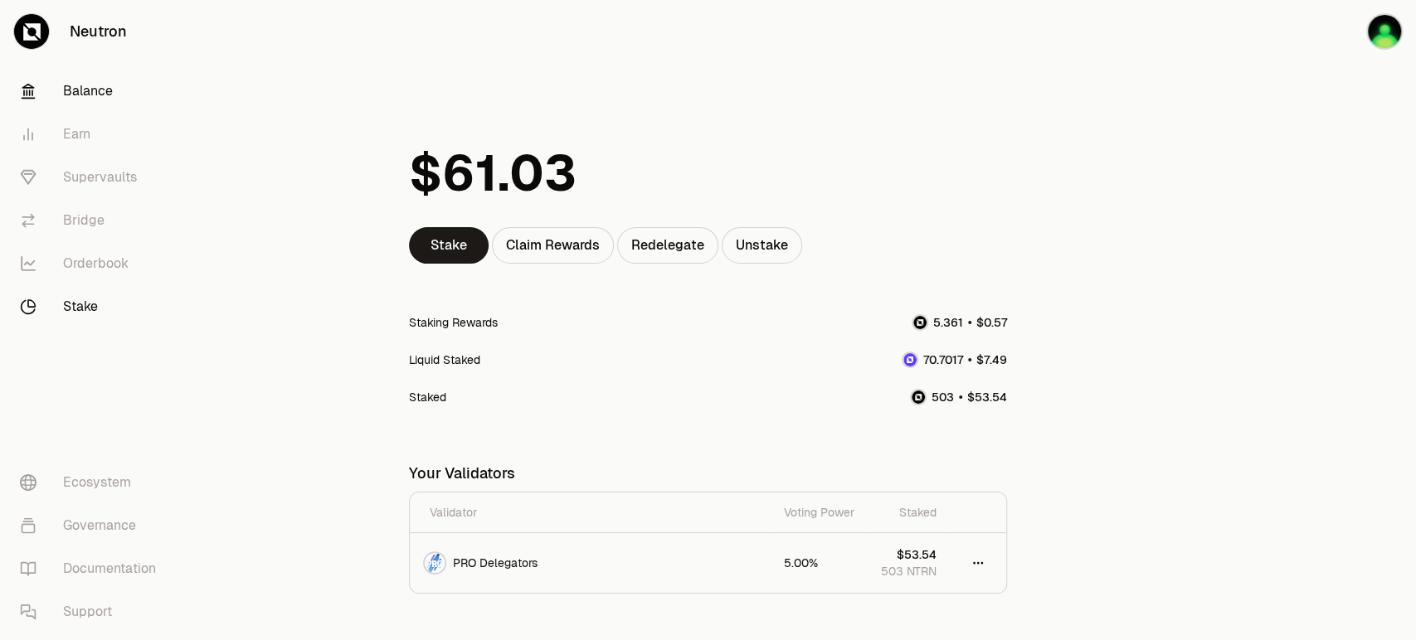
click at [104, 105] on link "Balance" at bounding box center [93, 91] width 173 height 43
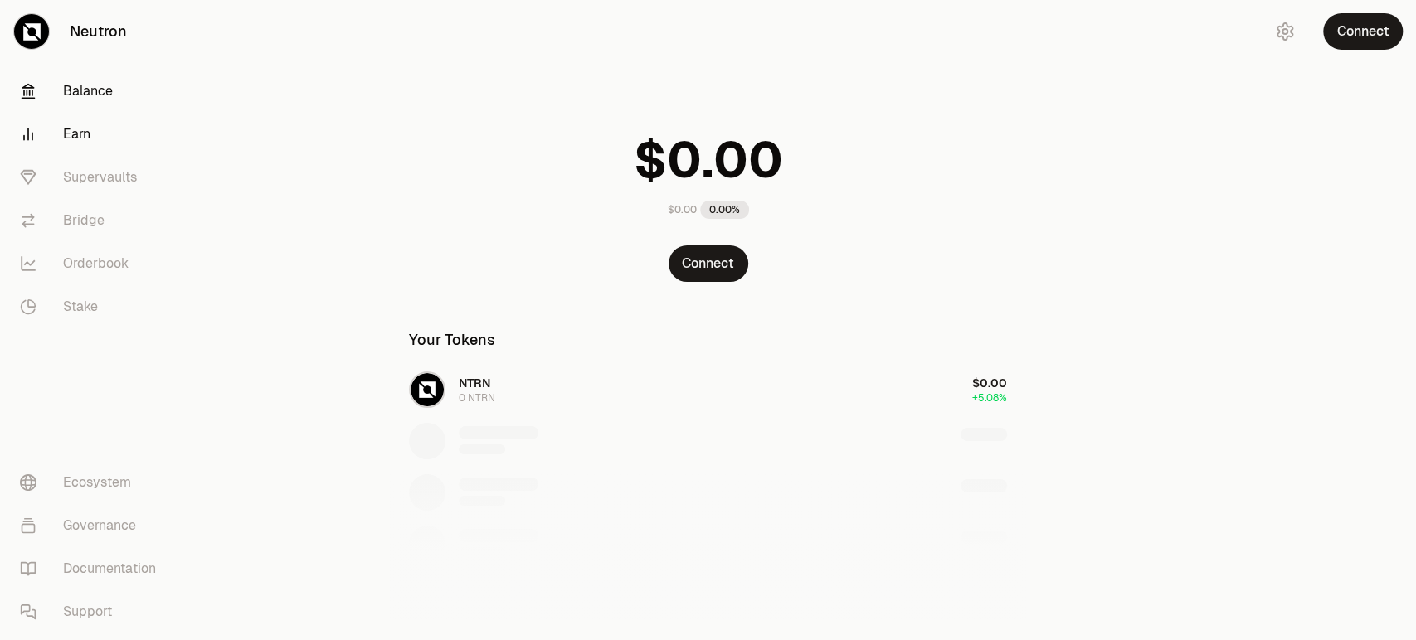
click at [105, 144] on link "Earn" at bounding box center [93, 134] width 173 height 43
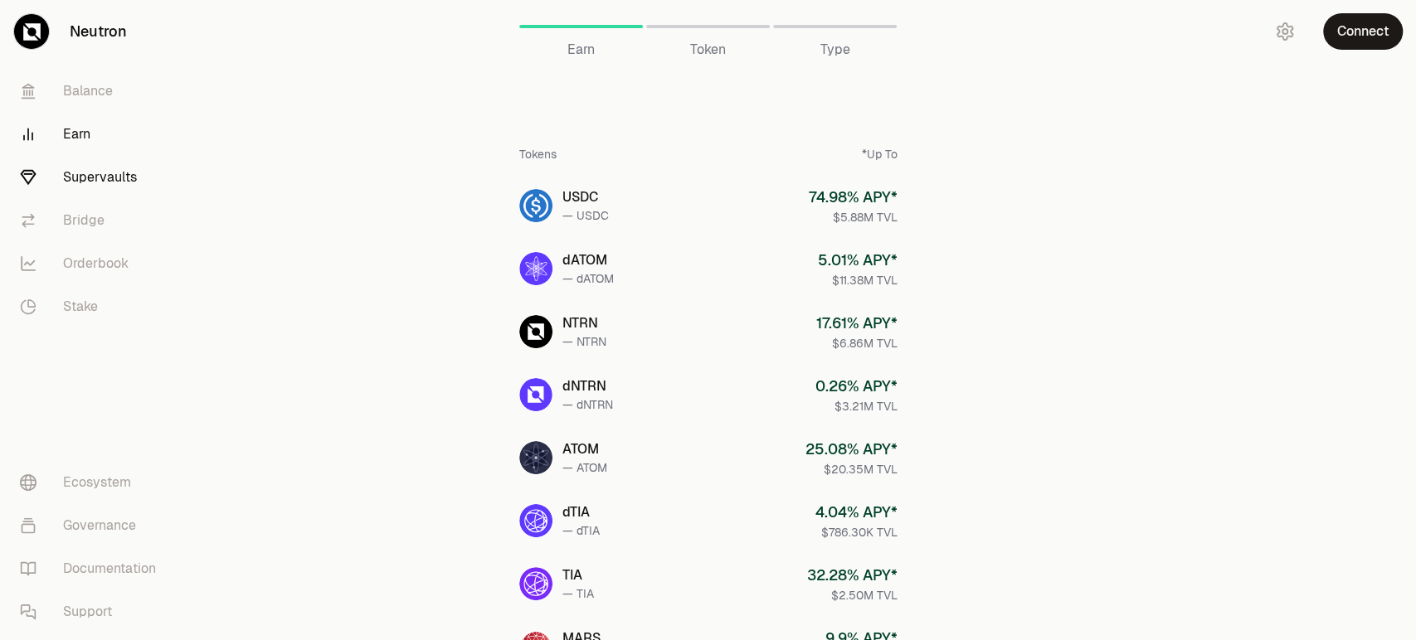
click at [79, 177] on link "Supervaults" at bounding box center [93, 177] width 173 height 43
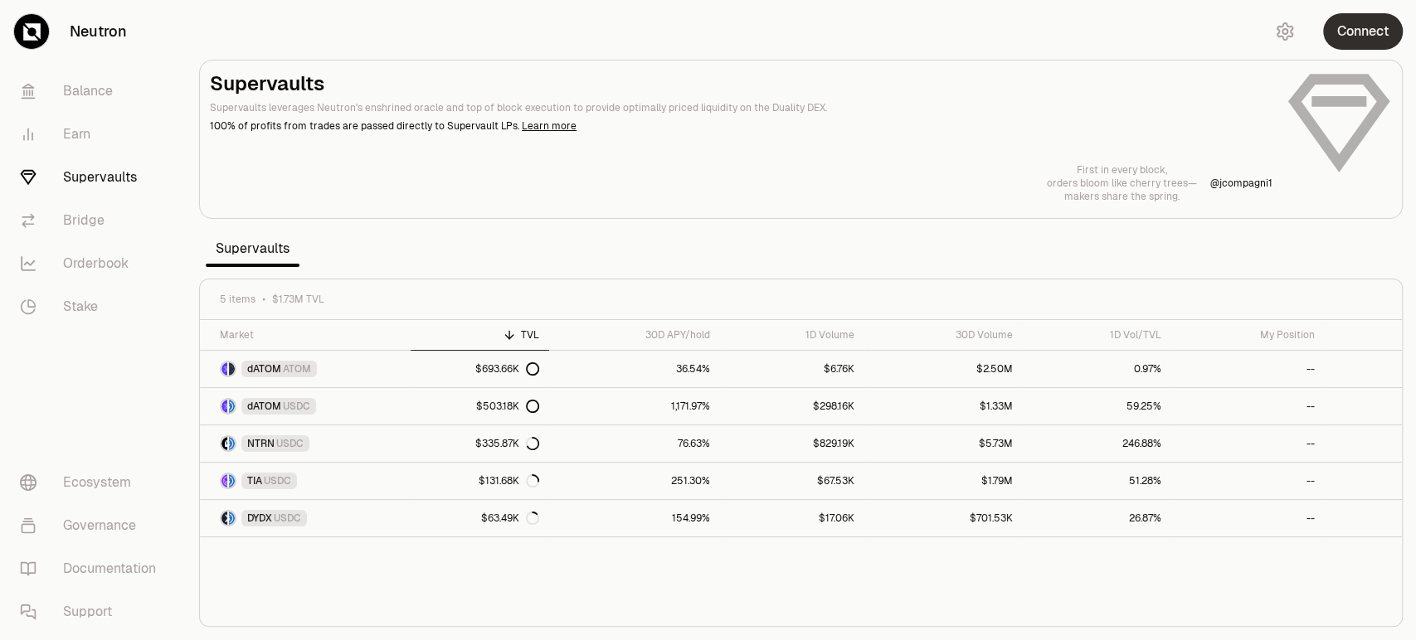
click at [1360, 27] on button "Connect" at bounding box center [1363, 31] width 80 height 36
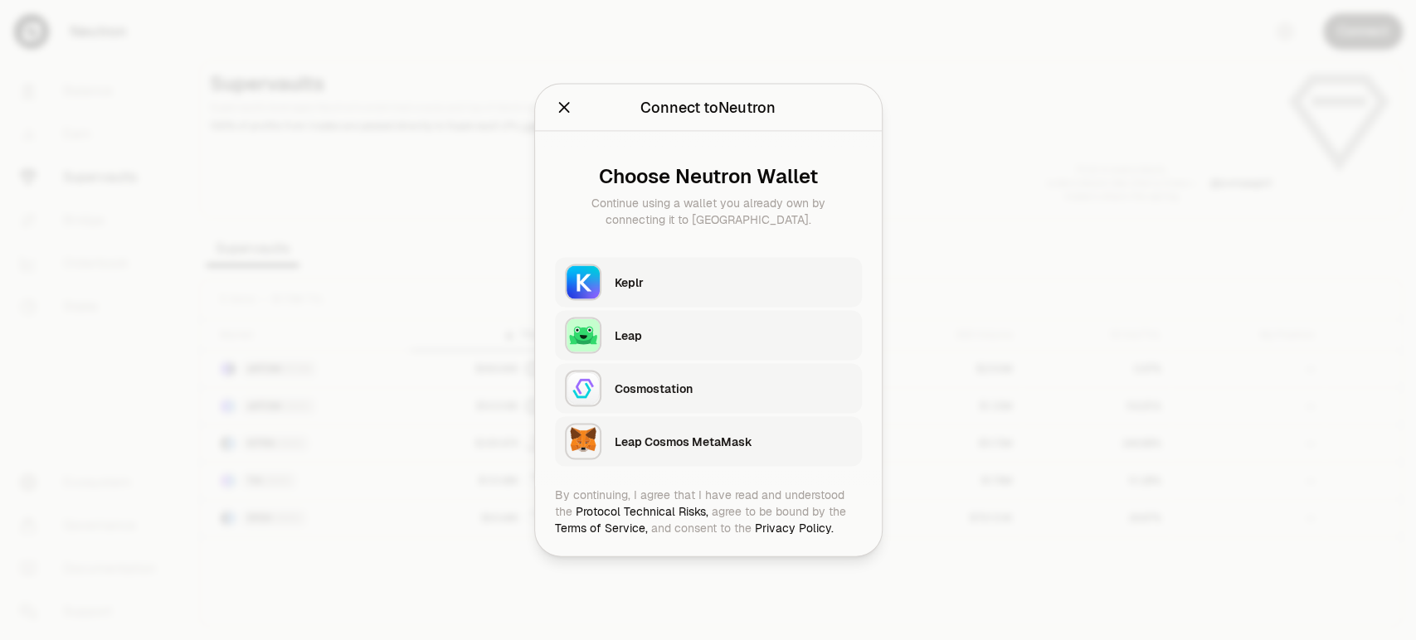
click at [802, 266] on div "Keplr" at bounding box center [738, 283] width 247 height 38
